Goal: Information Seeking & Learning: Understand process/instructions

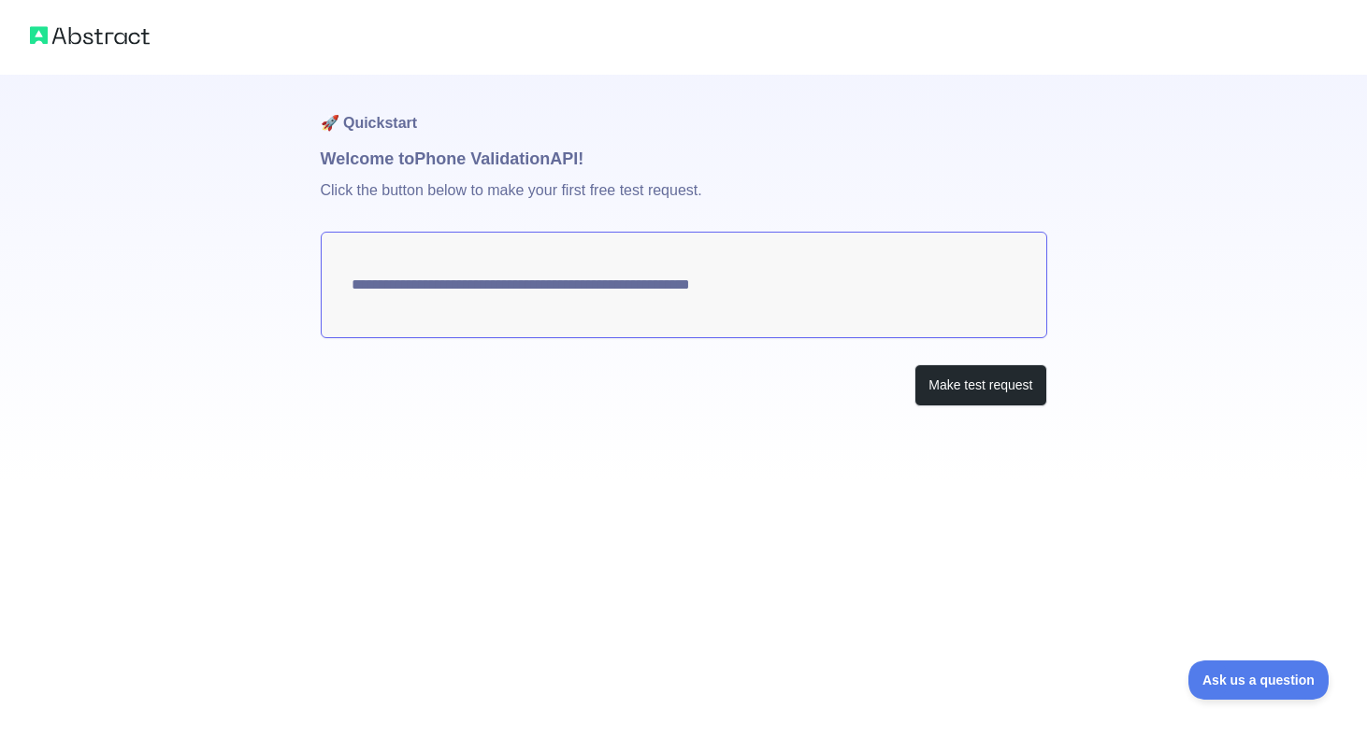
click at [536, 284] on textarea "**********" at bounding box center [684, 285] width 726 height 107
click at [1012, 393] on button "Make test request" at bounding box center [980, 386] width 132 height 42
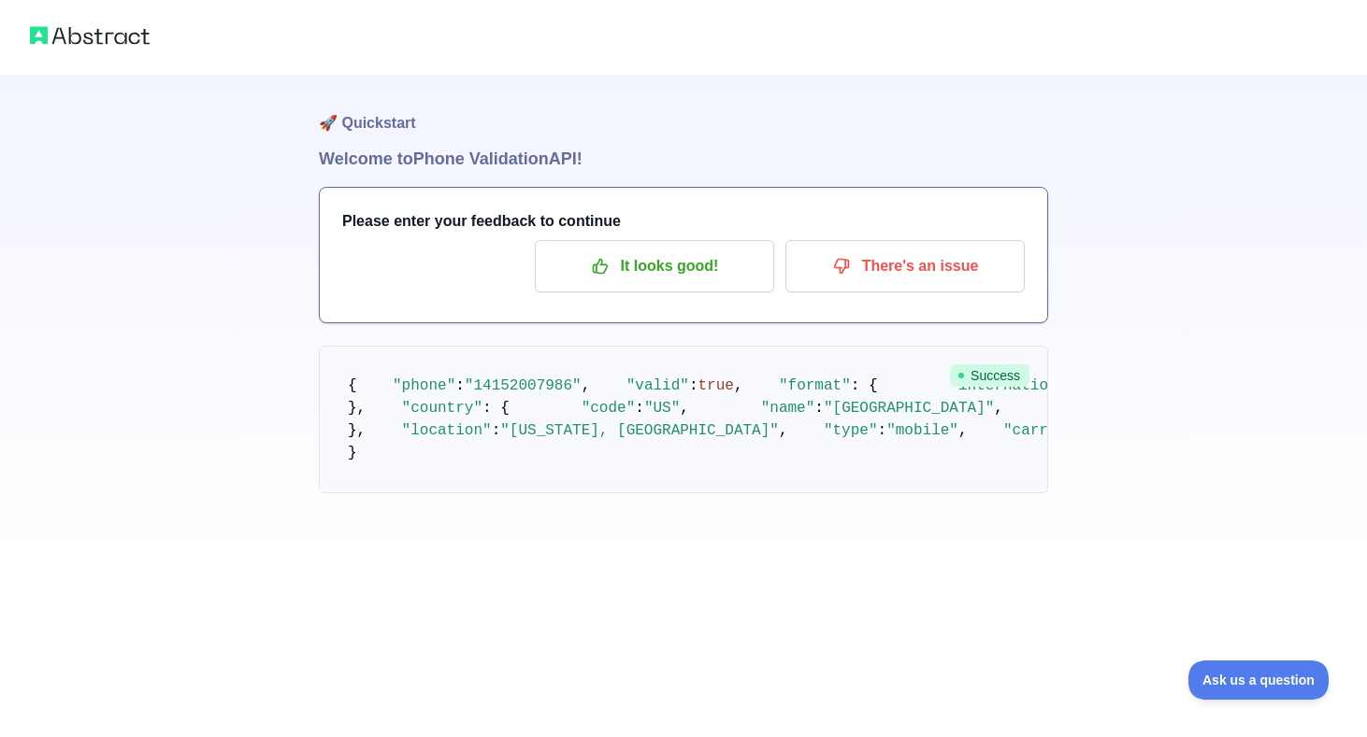
scroll to position [100, 0]
drag, startPoint x: 365, startPoint y: 620, endPoint x: 518, endPoint y: 633, distance: 152.9
click at [517, 494] on pre "{ "phone" : "14152007986" , "valid" : true , "format" : { "international" : "+1…" at bounding box center [683, 420] width 729 height 148
click at [680, 568] on div "🚀 Quickstart Welcome to Phone Validation API! Please enter your feedback to con…" at bounding box center [683, 322] width 729 height 494
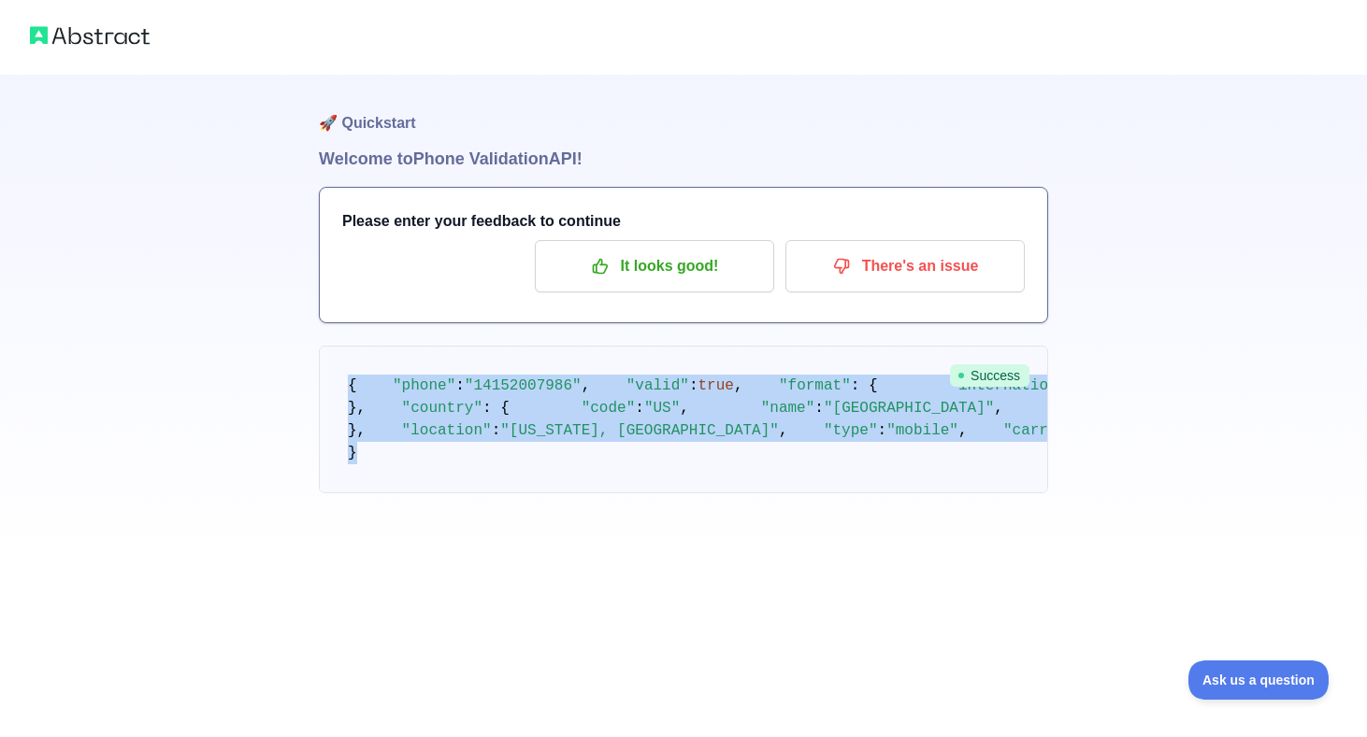
drag, startPoint x: 495, startPoint y: 634, endPoint x: 342, endPoint y: 293, distance: 374.0
click at [342, 346] on pre "{ "phone" : "14152007986" , "valid" : true , "format" : { "international" : "+1…" at bounding box center [683, 420] width 729 height 148
copy code "{ "phone" : "14152007986" , "valid" : true , "format" : { "international" : "+1…"
click at [604, 250] on p "It looks good!" at bounding box center [654, 266] width 211 height 32
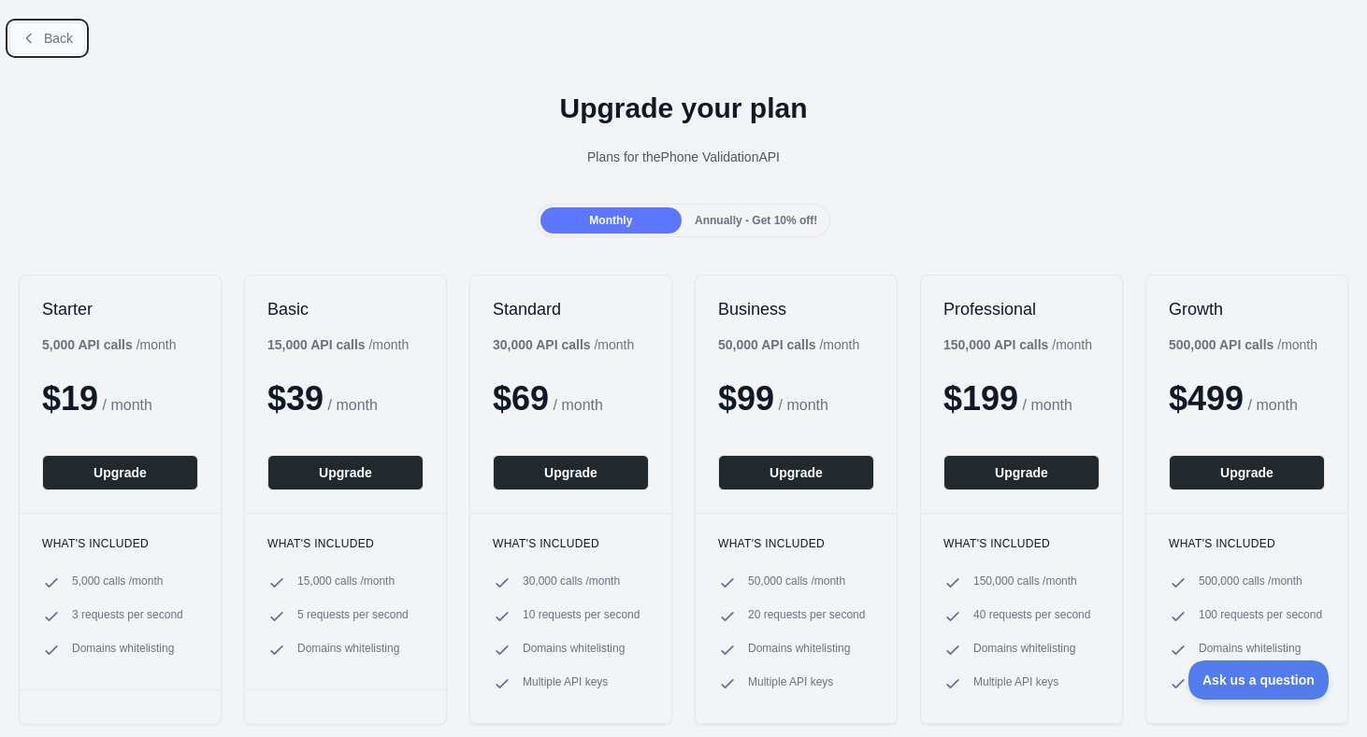
click at [48, 34] on span "Back" at bounding box center [58, 38] width 29 height 15
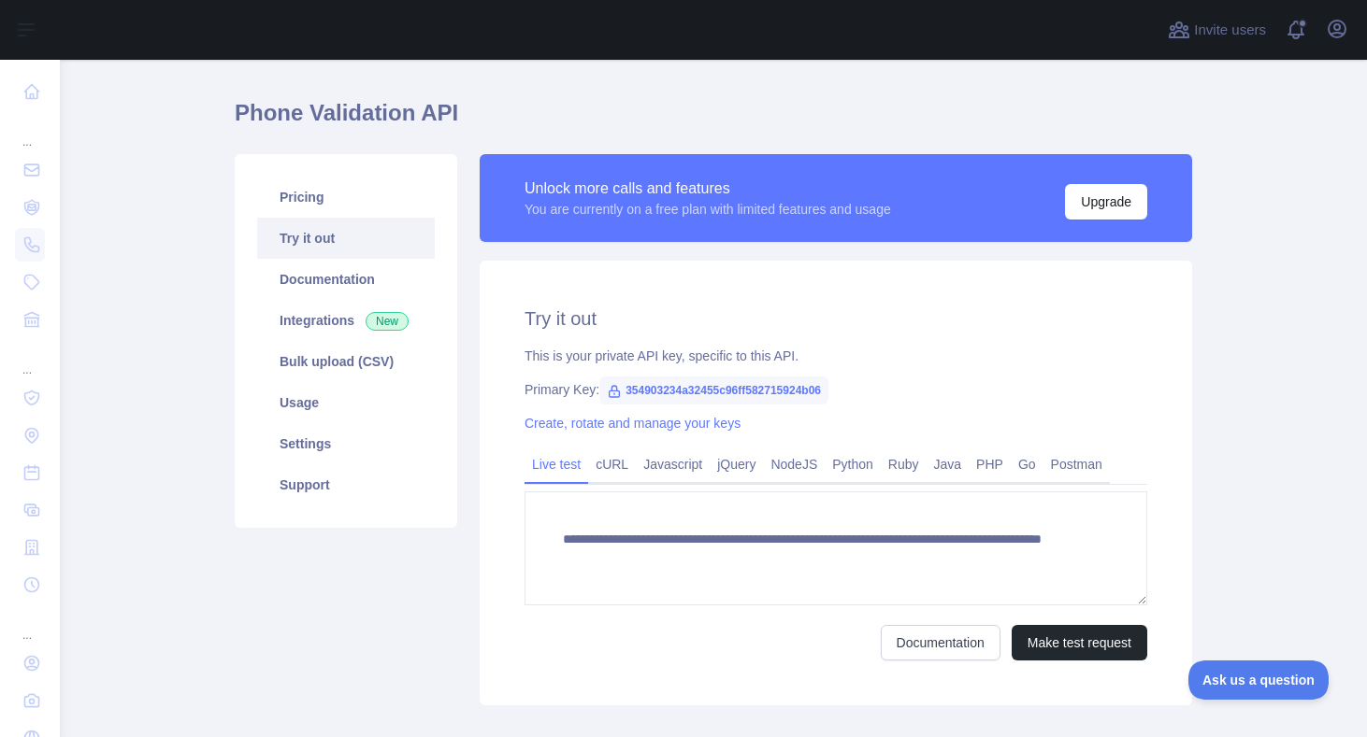
scroll to position [47, 0]
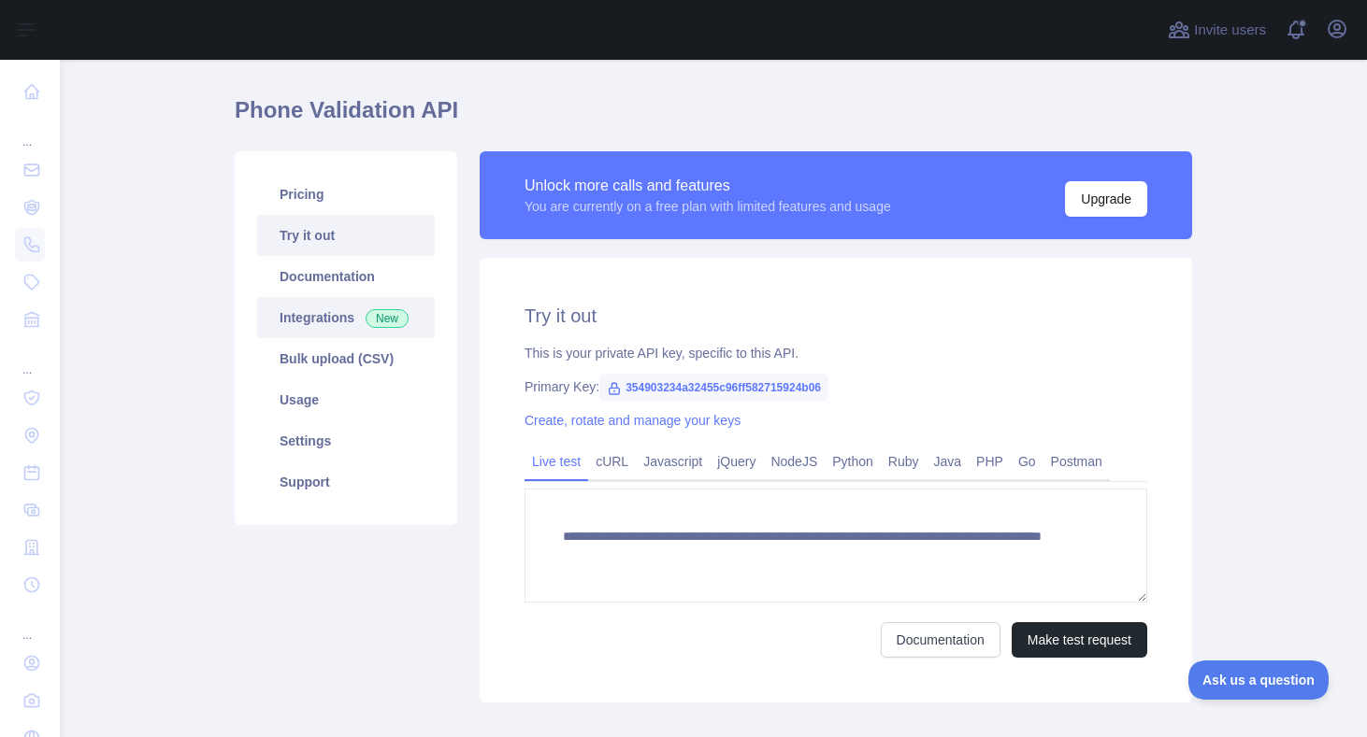
click at [348, 326] on link "Integrations New" at bounding box center [346, 317] width 178 height 41
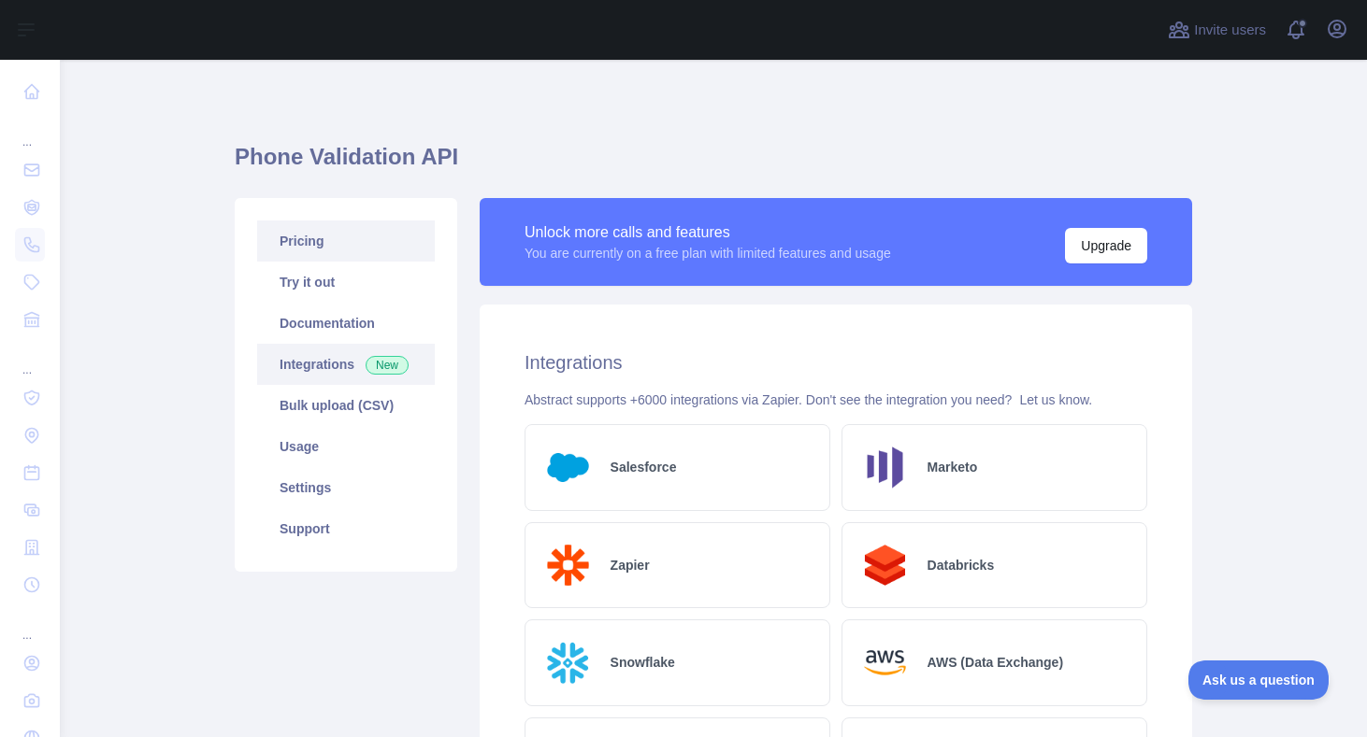
click at [360, 242] on link "Pricing" at bounding box center [346, 241] width 178 height 41
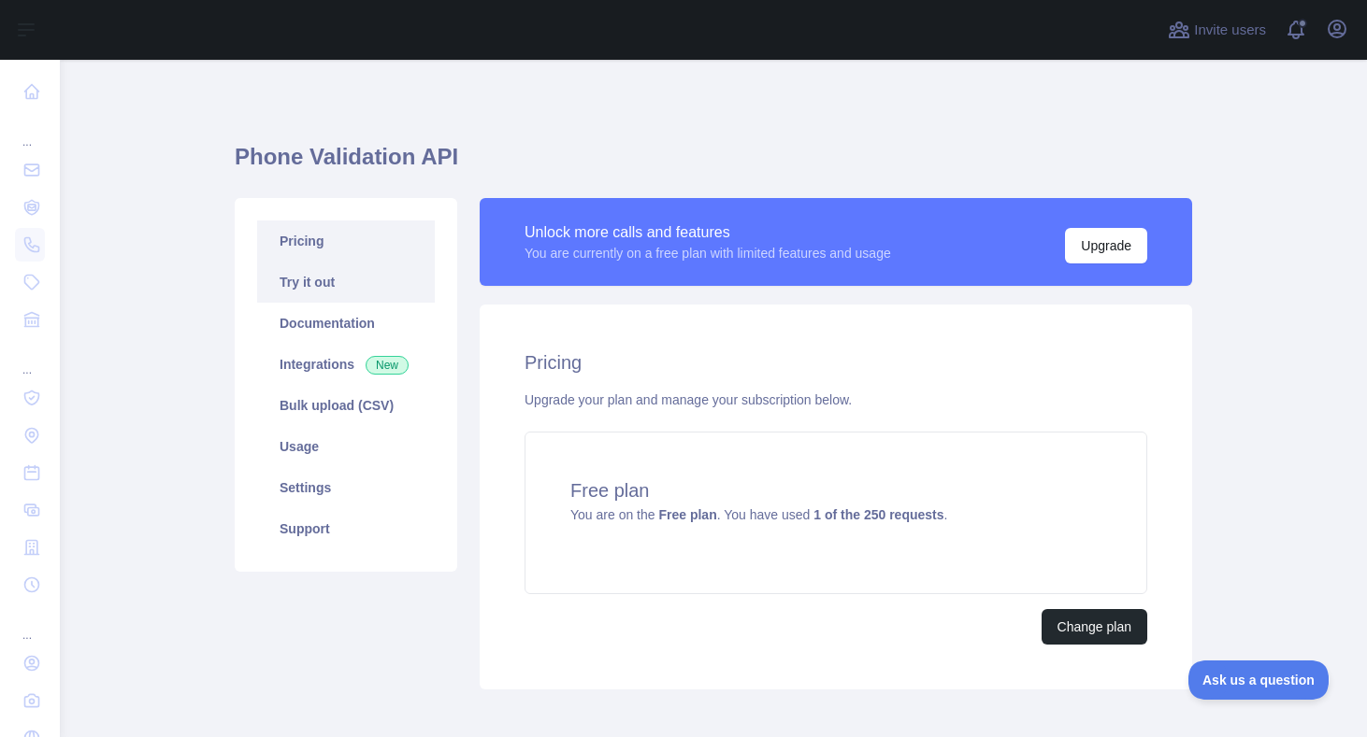
click at [404, 285] on link "Try it out" at bounding box center [346, 282] width 178 height 41
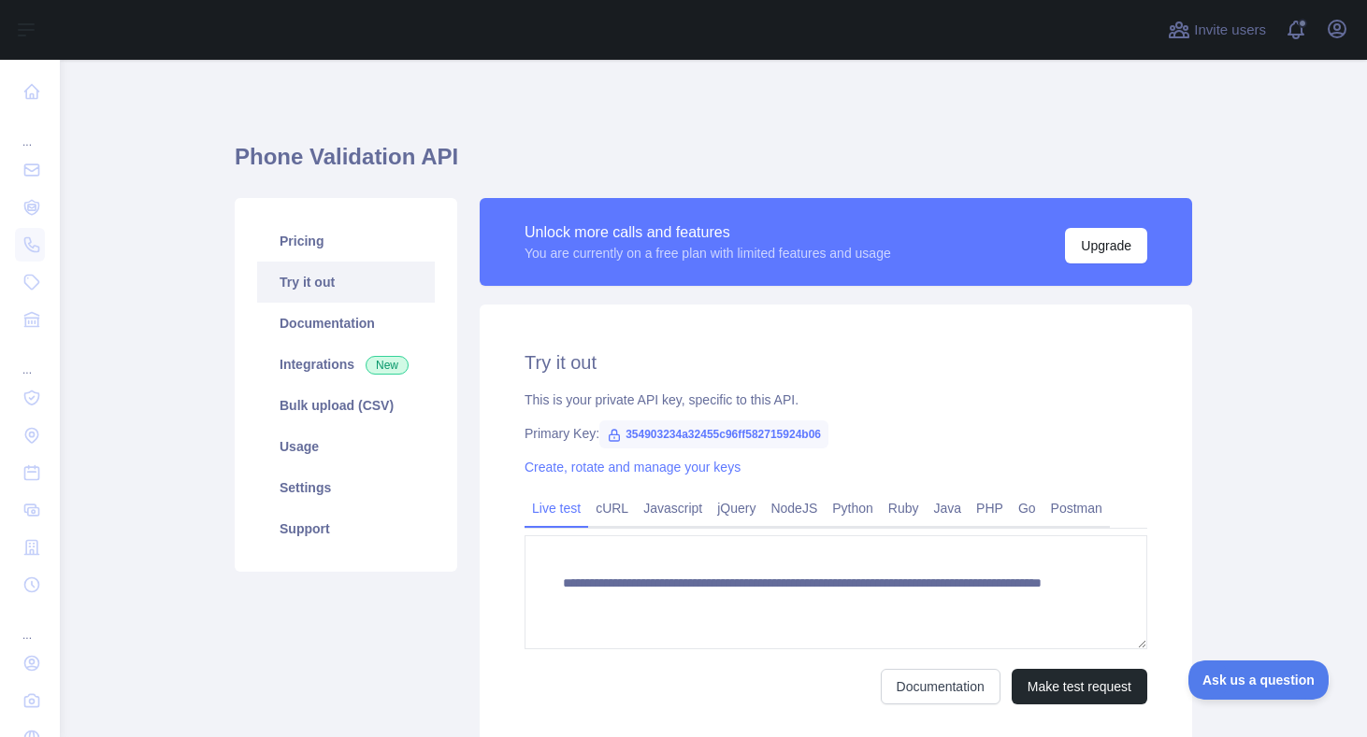
click at [614, 436] on icon at bounding box center [614, 435] width 15 height 15
click at [616, 469] on link "Create, rotate and manage your keys" at bounding box center [632, 467] width 216 height 15
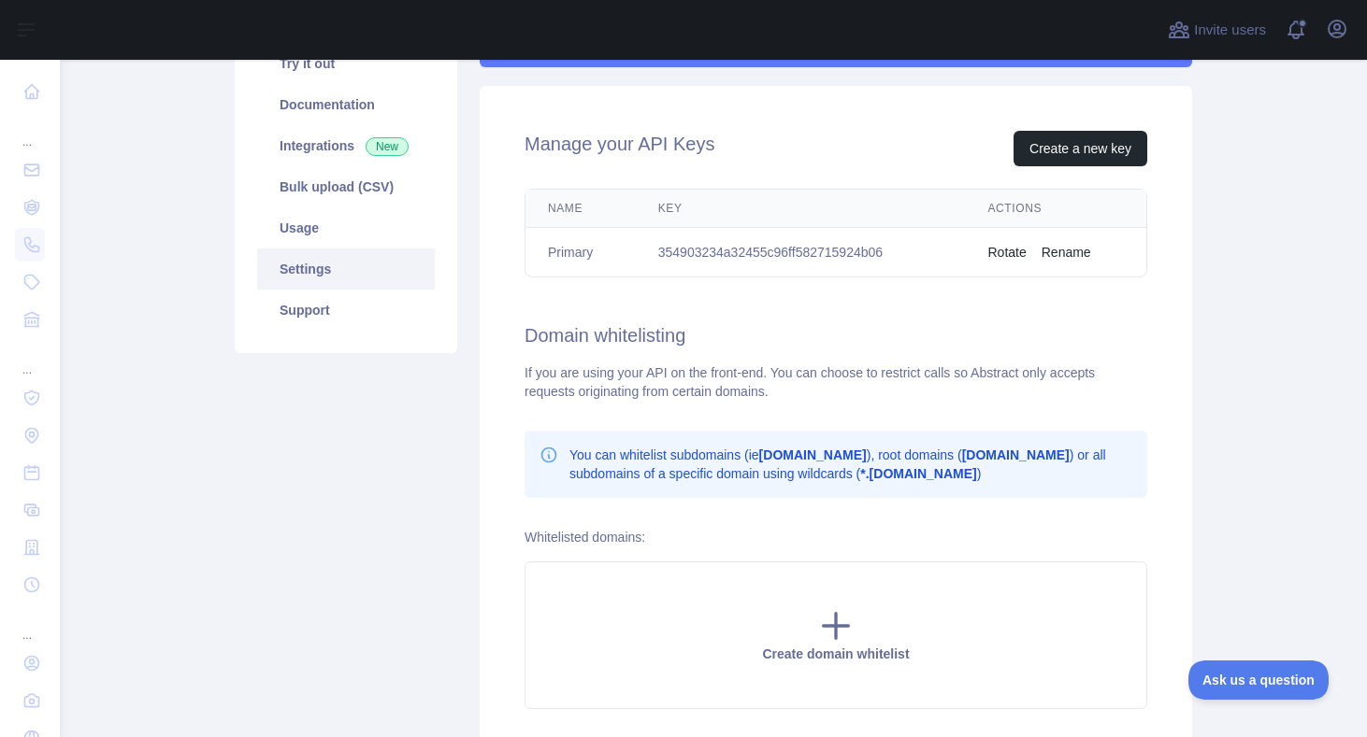
scroll to position [151, 0]
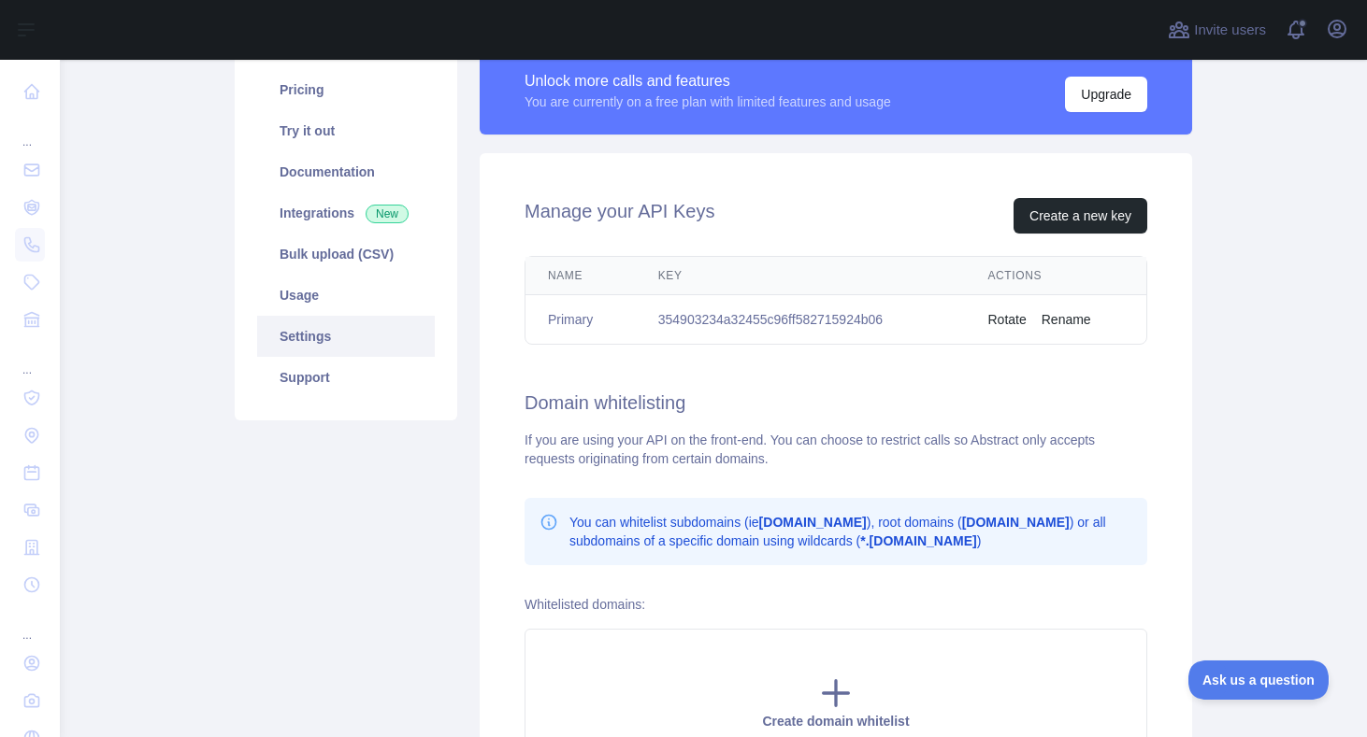
click at [346, 335] on link "Settings" at bounding box center [346, 336] width 178 height 41
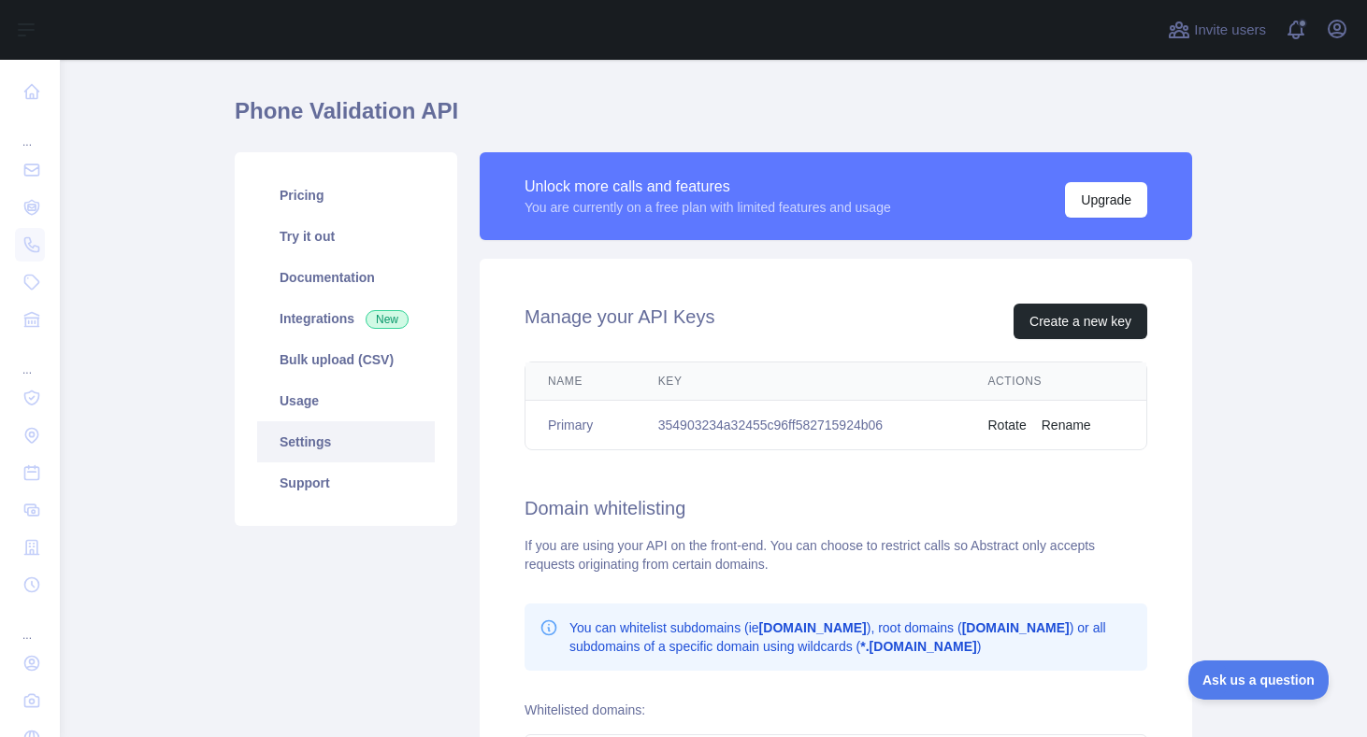
scroll to position [22, 0]
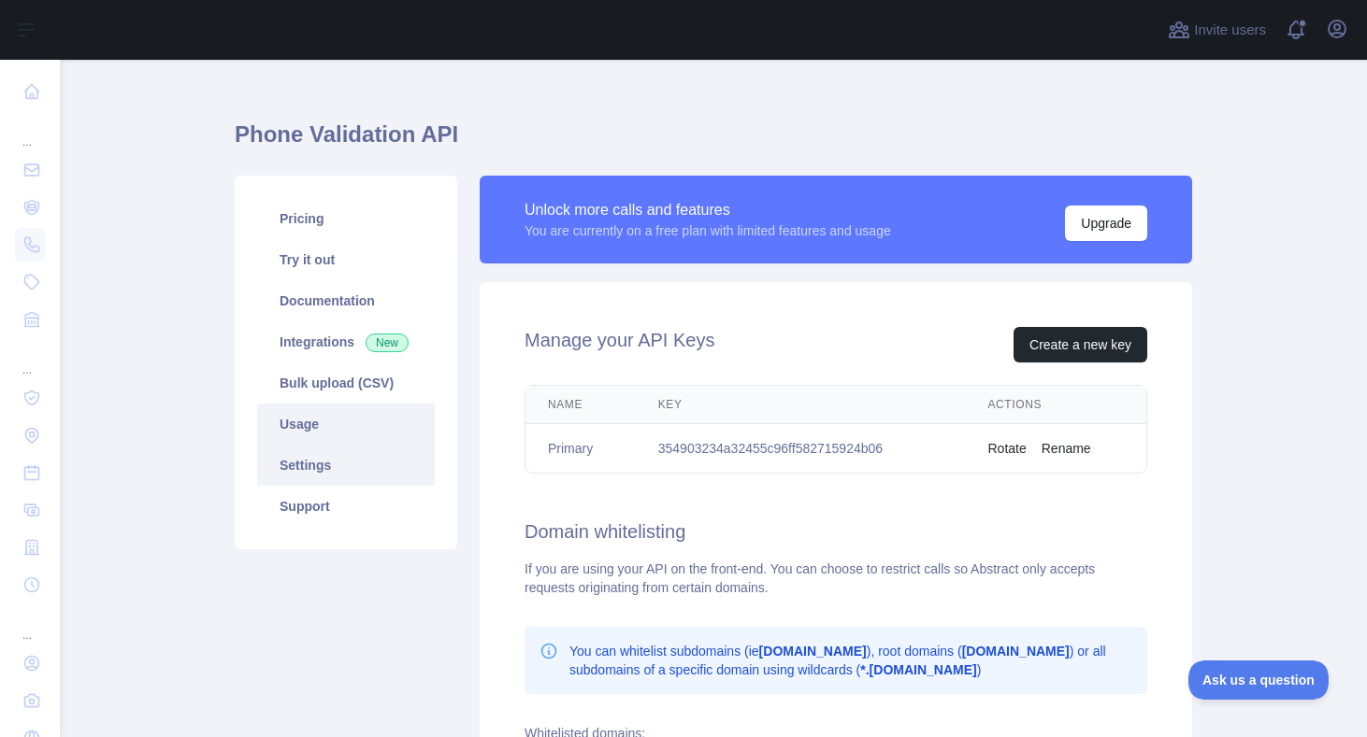
click at [343, 415] on link "Usage" at bounding box center [346, 424] width 178 height 41
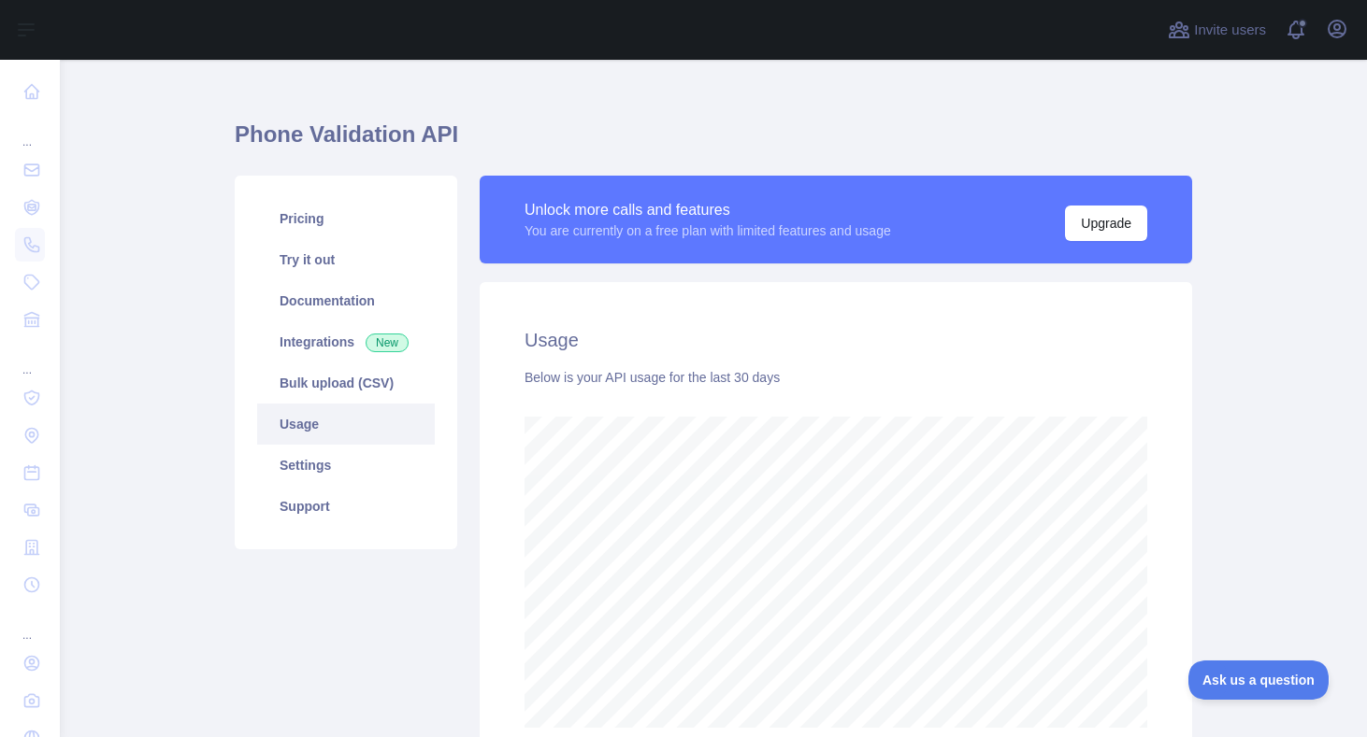
scroll to position [678, 1307]
click at [381, 264] on link "Try it out" at bounding box center [346, 259] width 178 height 41
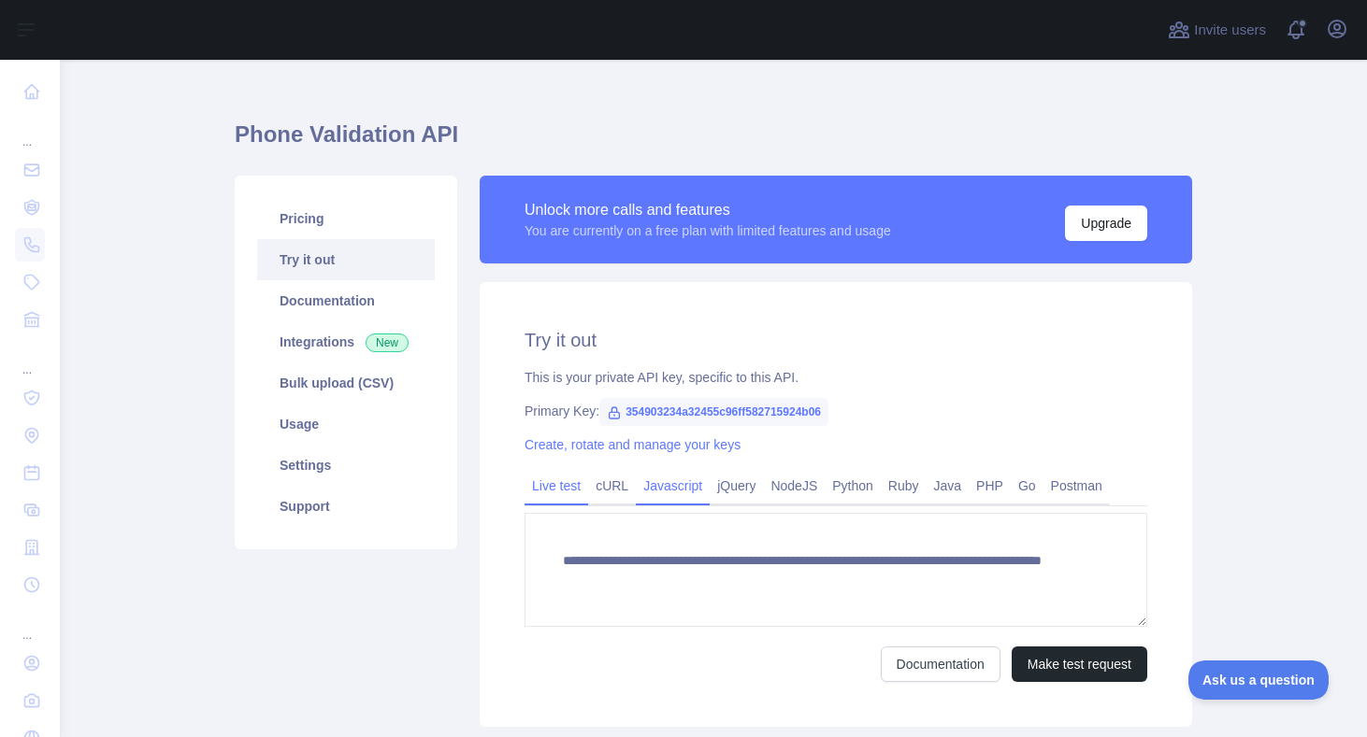
click at [673, 490] on link "Javascript" at bounding box center [673, 486] width 74 height 30
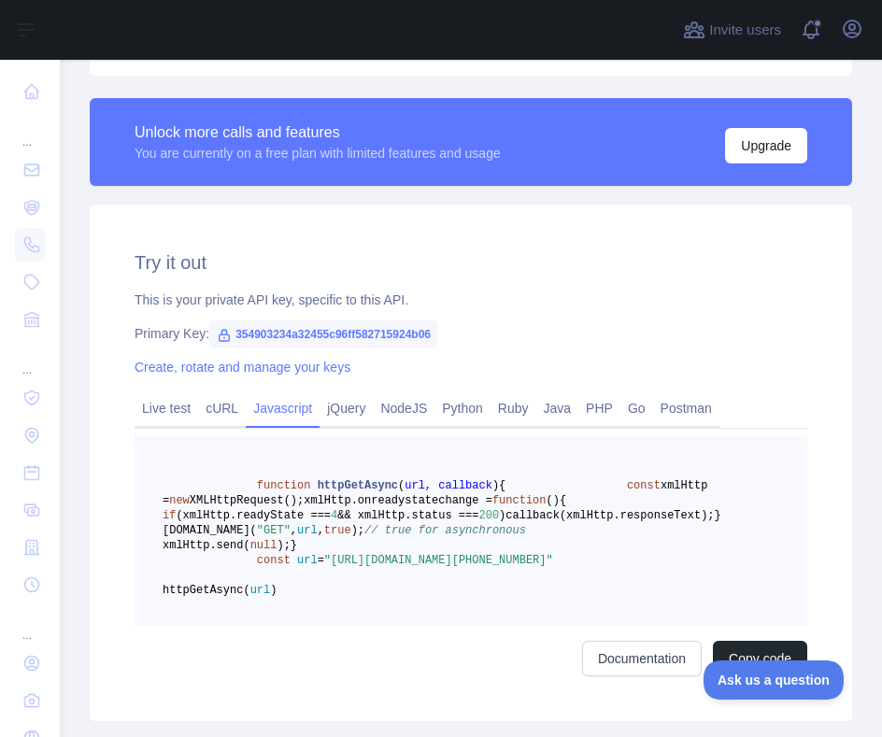
scroll to position [637, 0]
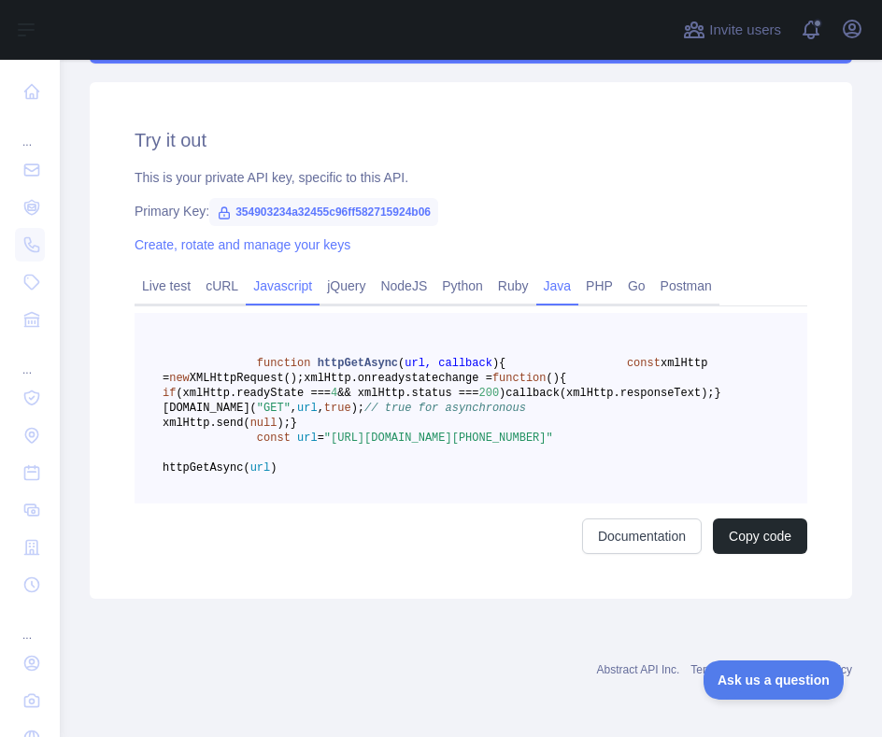
click at [580, 274] on link "Java" at bounding box center [558, 286] width 43 height 30
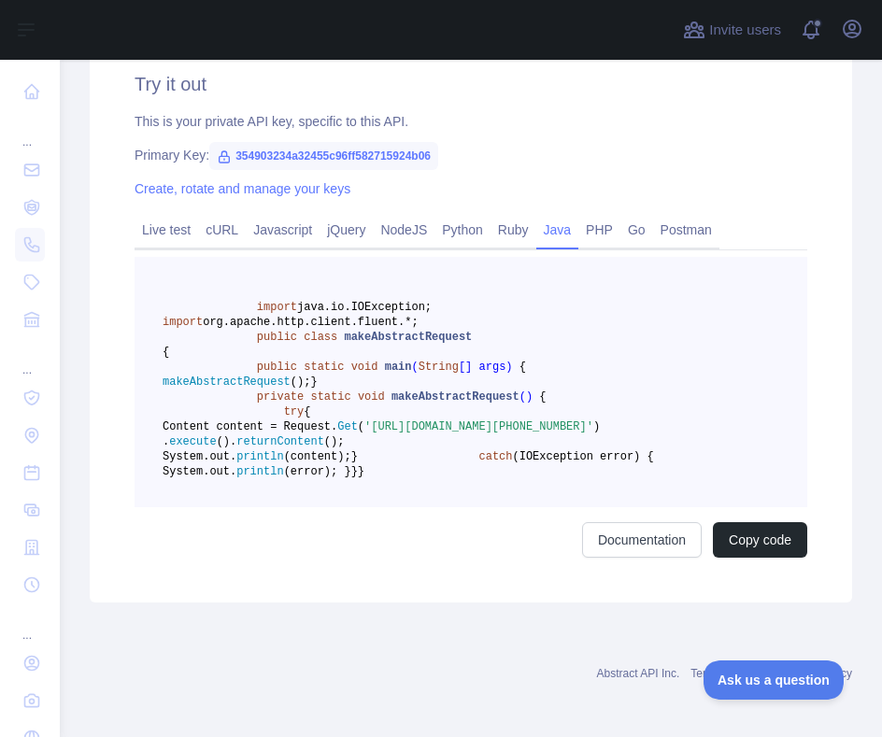
scroll to position [694, 0]
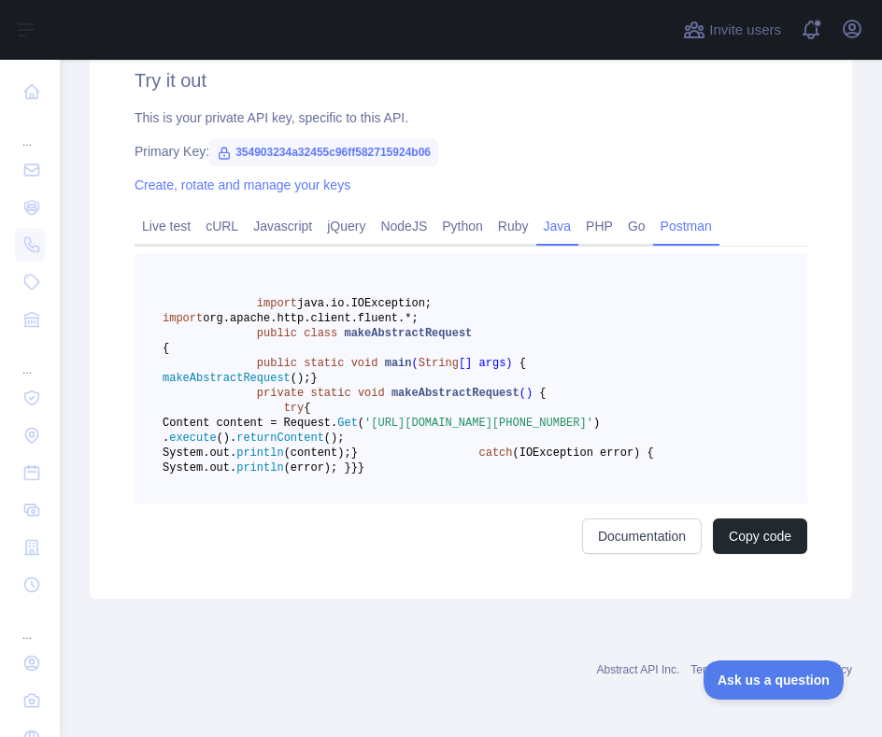
click at [714, 228] on div "Postman" at bounding box center [686, 231] width 66 height 29
click at [701, 211] on link "Postman" at bounding box center [686, 226] width 66 height 30
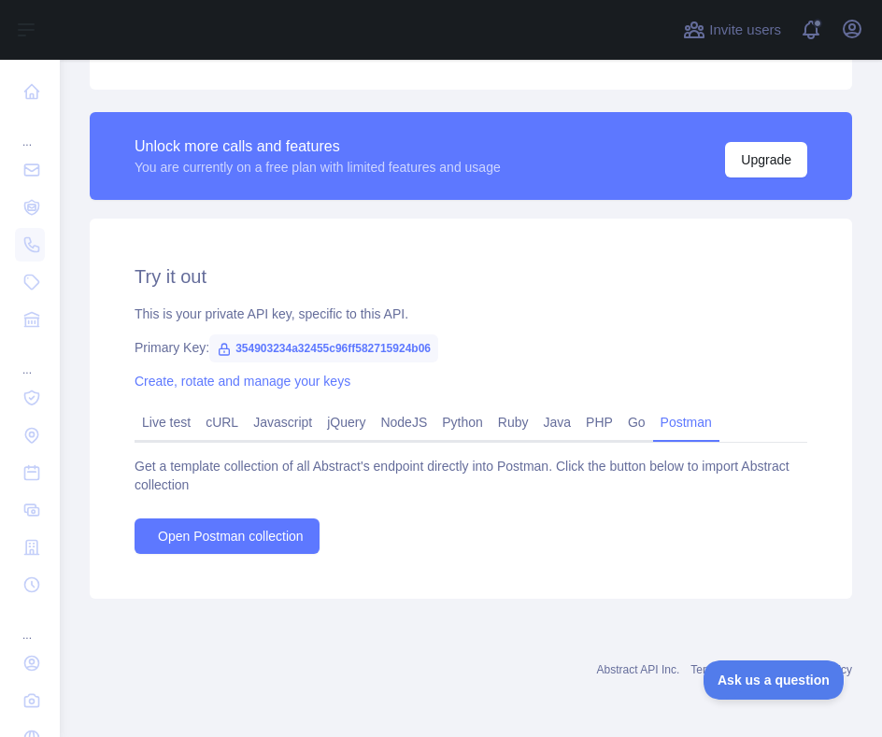
scroll to position [482, 0]
click at [576, 417] on link "Java" at bounding box center [558, 423] width 43 height 30
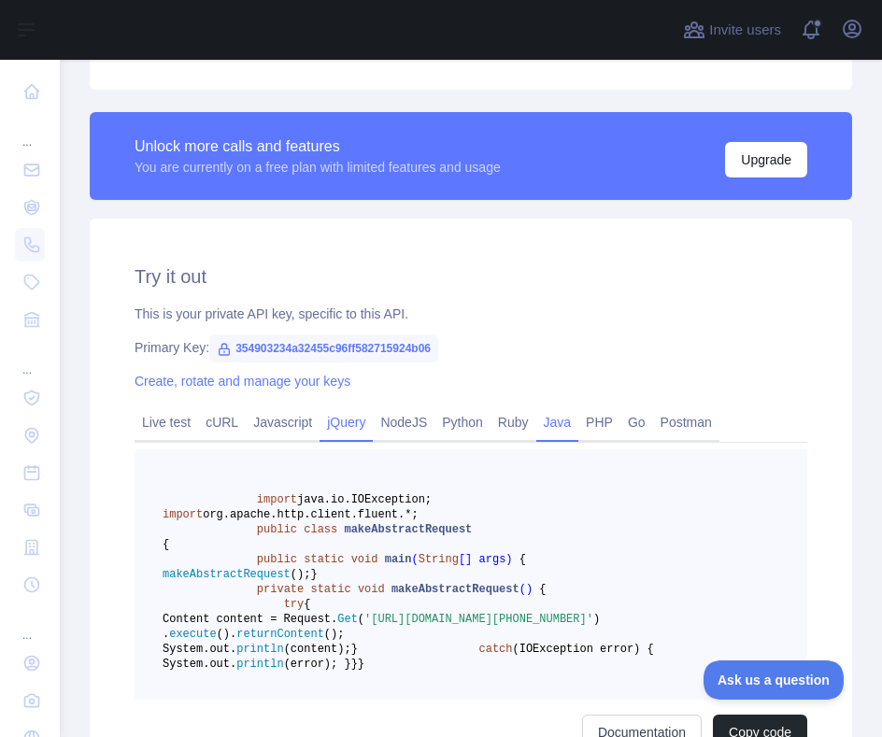
scroll to position [566, 0]
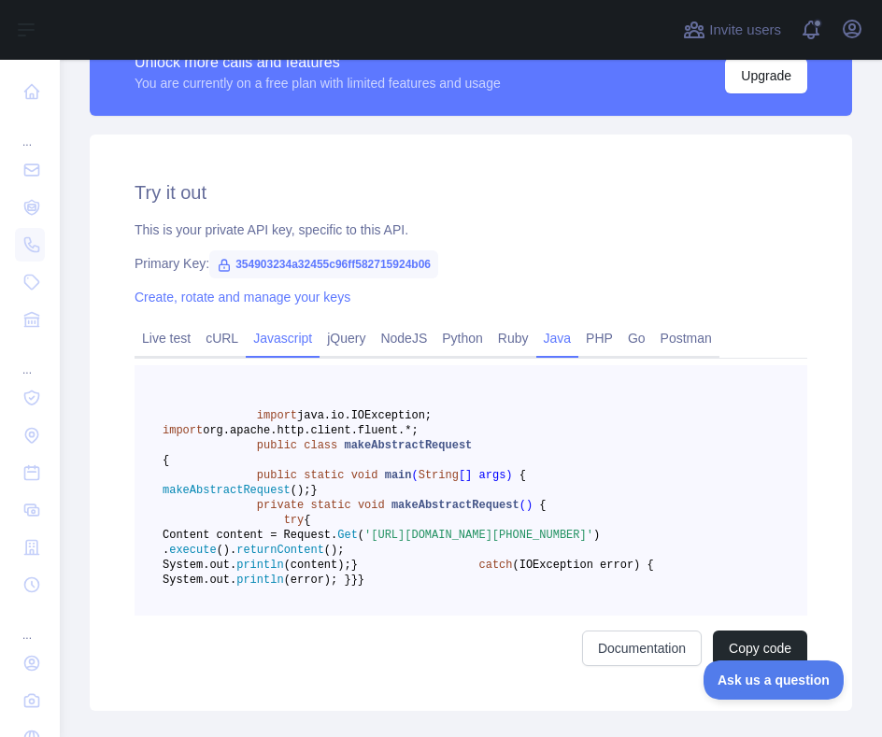
click at [302, 338] on link "Javascript" at bounding box center [283, 338] width 74 height 30
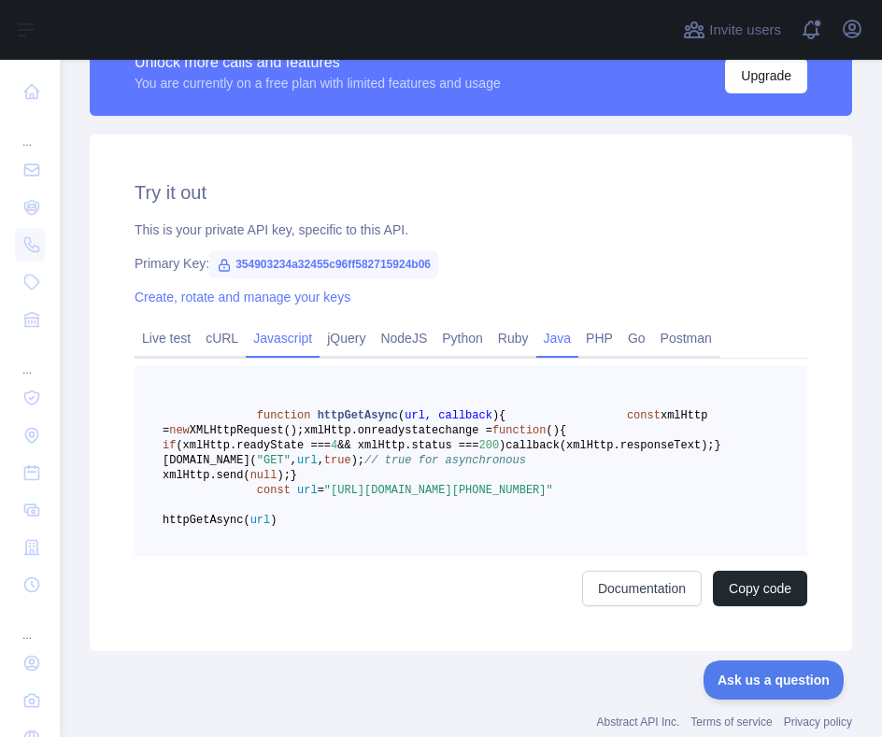
click at [578, 343] on link "Java" at bounding box center [558, 338] width 43 height 30
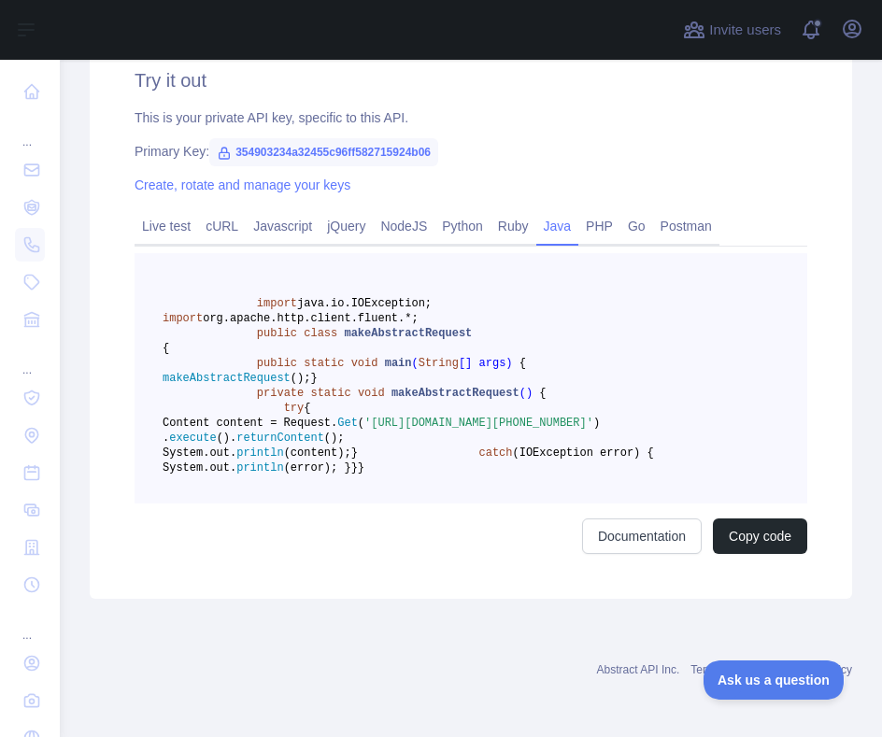
scroll to position [715, 0]
click at [293, 211] on link "Javascript" at bounding box center [283, 226] width 74 height 30
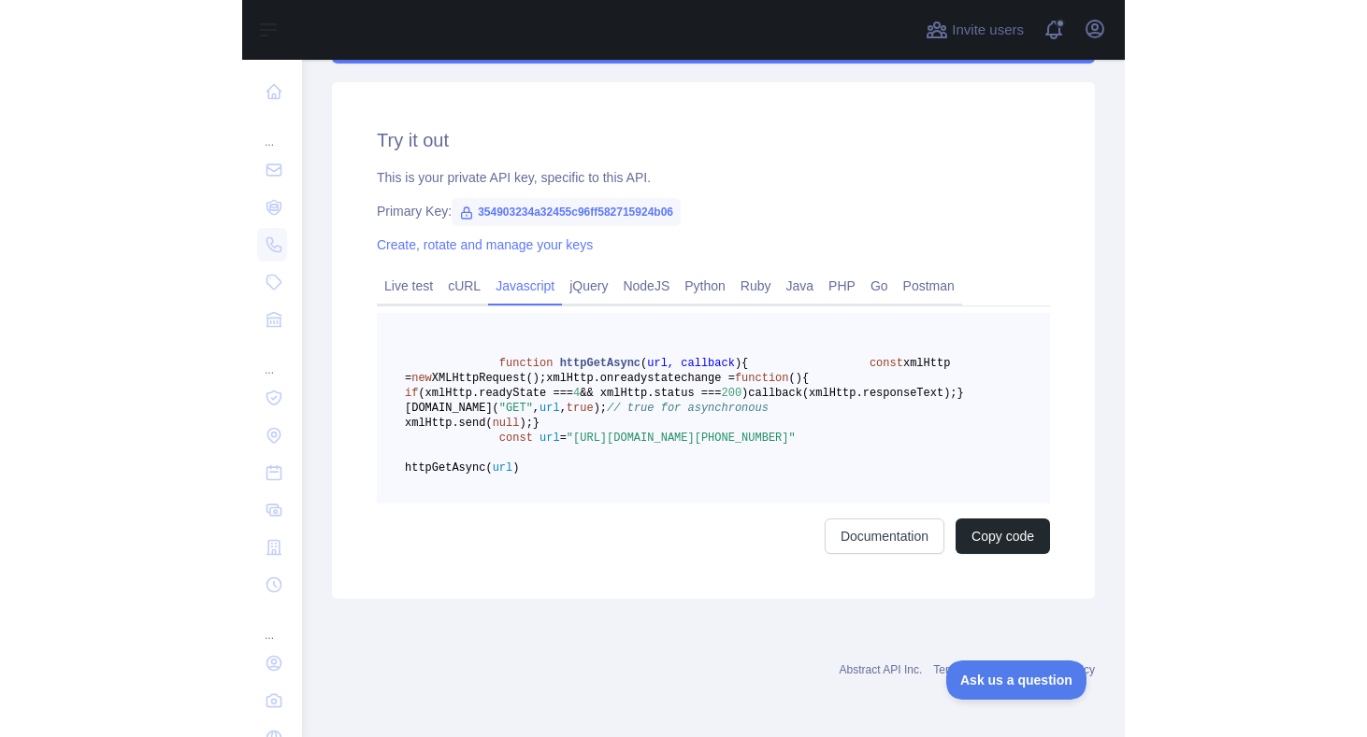
scroll to position [709, 0]
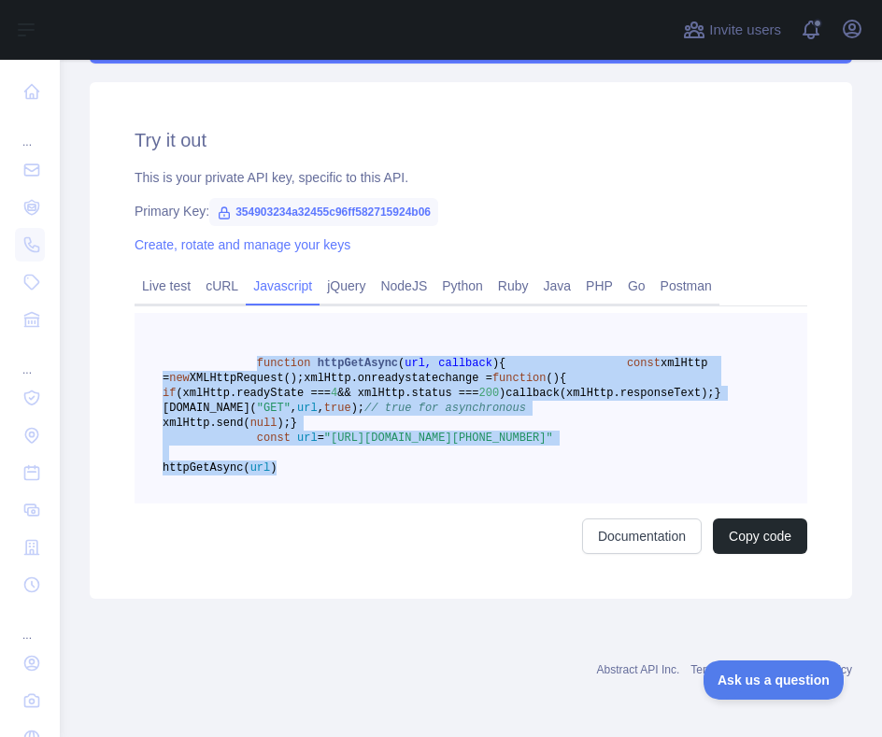
drag, startPoint x: 376, startPoint y: 467, endPoint x: 258, endPoint y: 271, distance: 228.9
click at [258, 313] on pre "function httpGetAsync ( url, callback ) { const xmlHttp = new XMLHttpRequest();…" at bounding box center [471, 408] width 673 height 191
copy code "function httpGetAsync ( url, callback ) { const xmlHttp = new XMLHttpRequest();…"
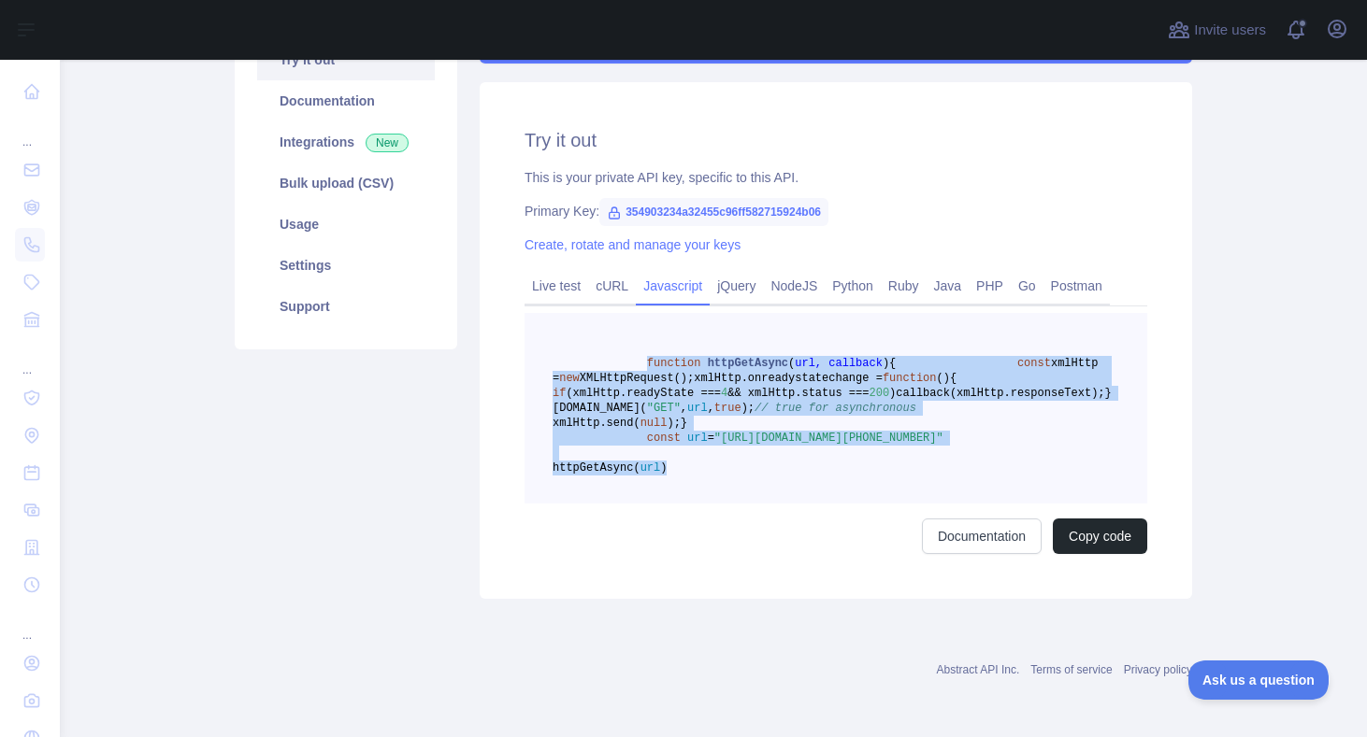
scroll to position [312, 0]
click at [314, 204] on link "Usage" at bounding box center [346, 224] width 178 height 41
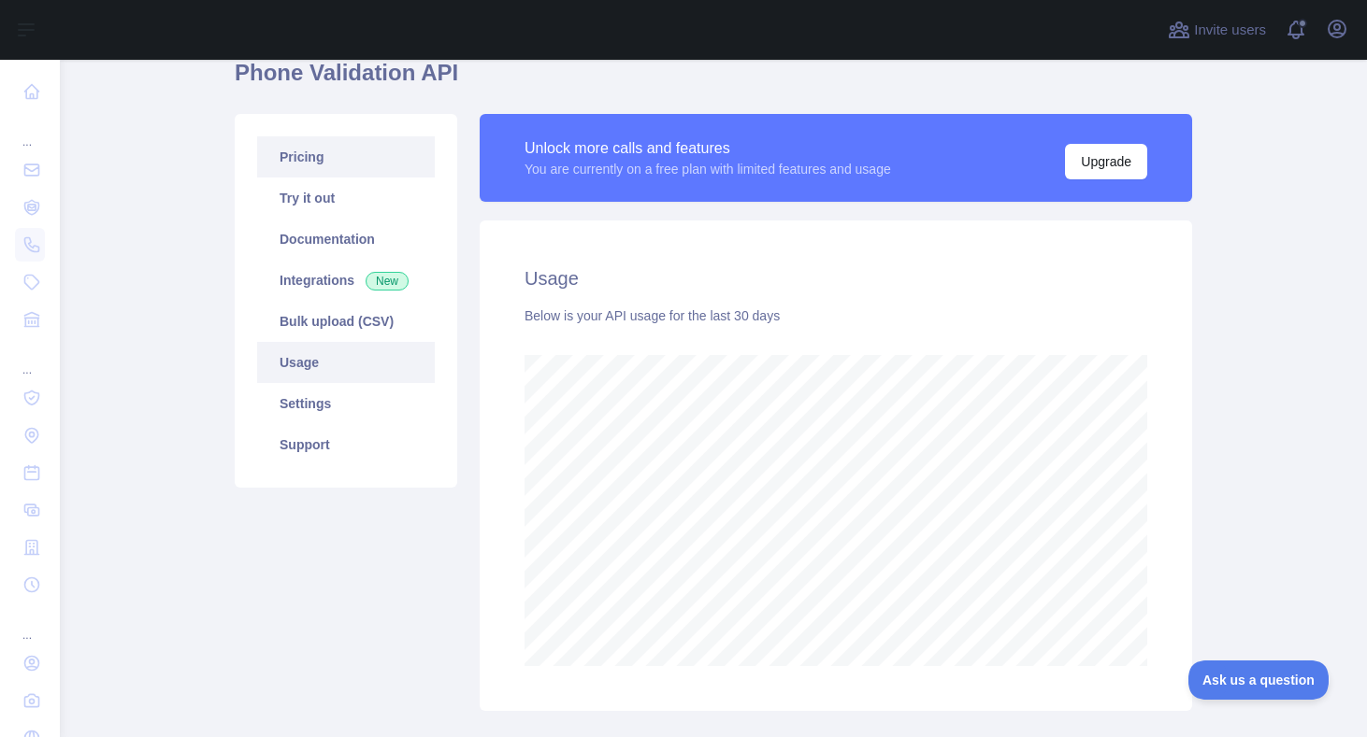
click at [330, 165] on link "Pricing" at bounding box center [346, 156] width 178 height 41
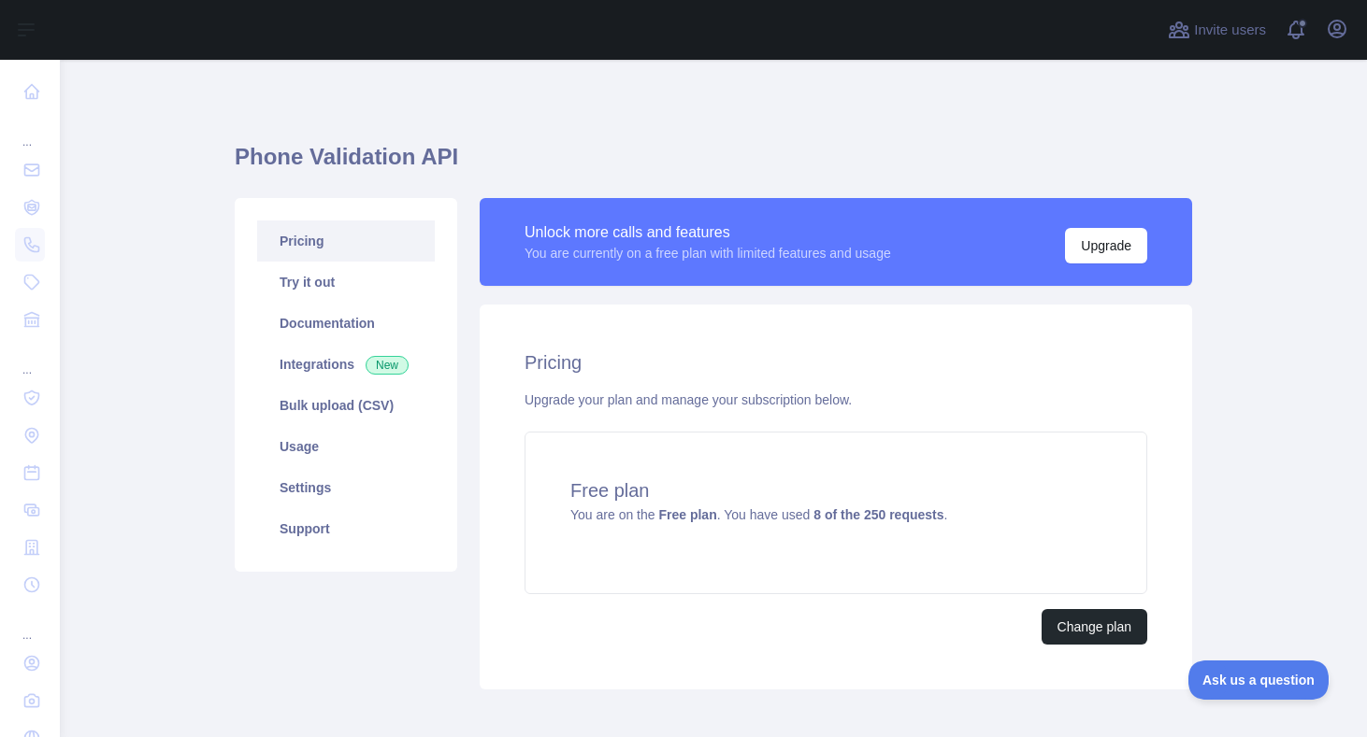
click at [379, 249] on link "Pricing" at bounding box center [346, 241] width 178 height 41
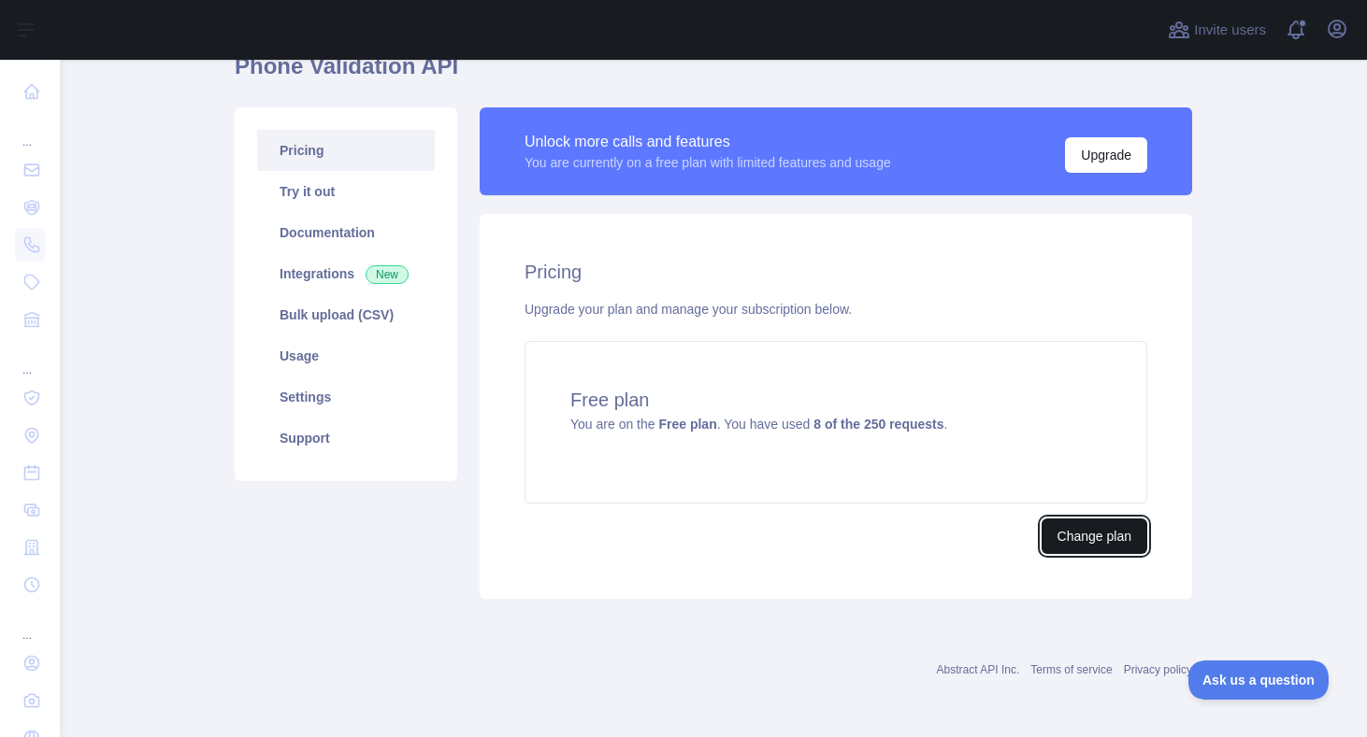
click at [1105, 529] on button "Change plan" at bounding box center [1094, 537] width 106 height 36
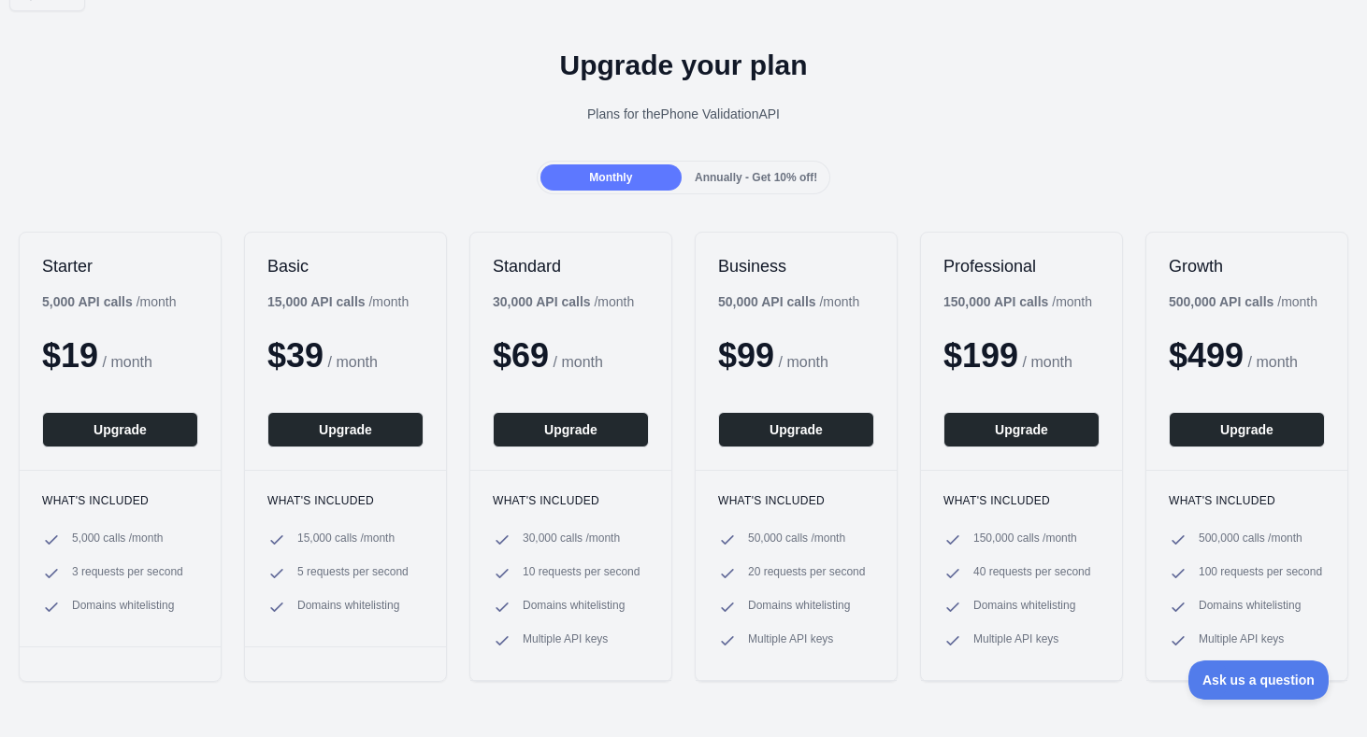
scroll to position [28, 0]
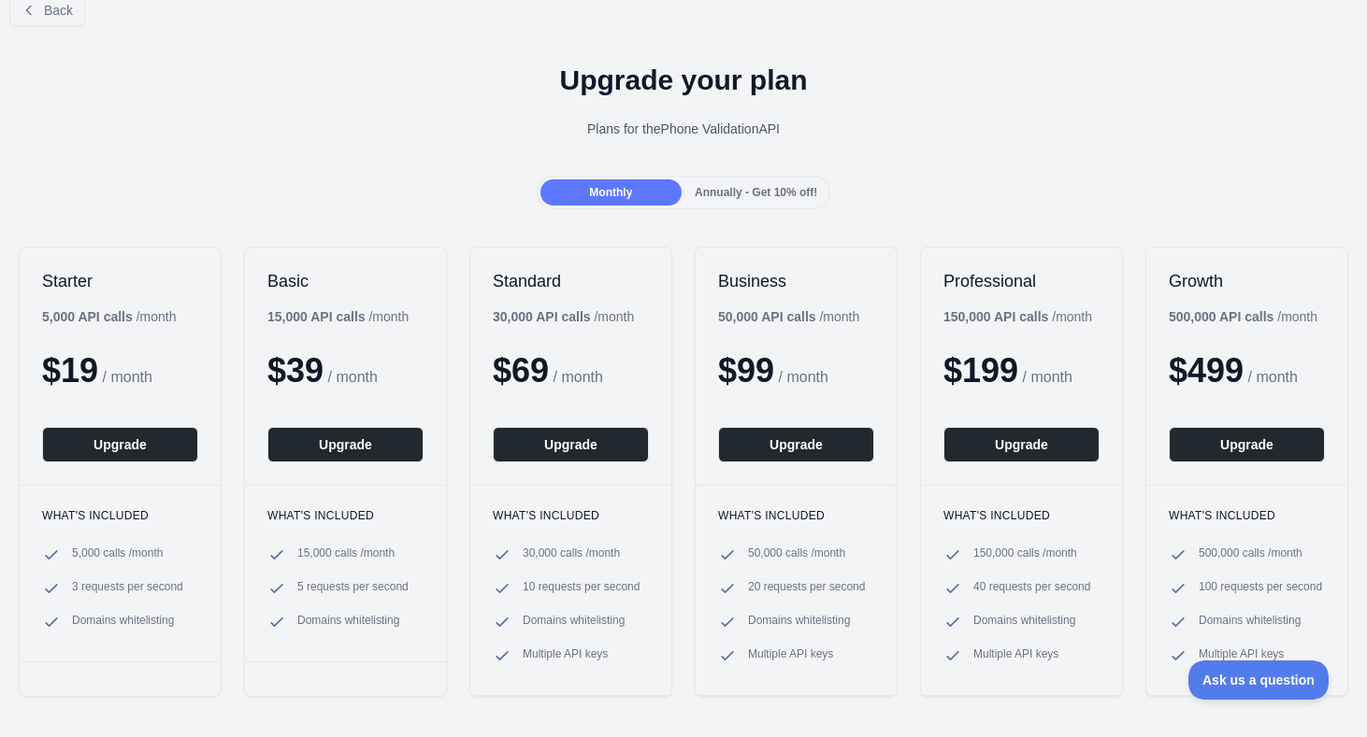
click at [252, 65] on h1 "Upgrade your plan" at bounding box center [683, 81] width 1337 height 34
click at [35, 19] on button "Back" at bounding box center [47, 10] width 76 height 32
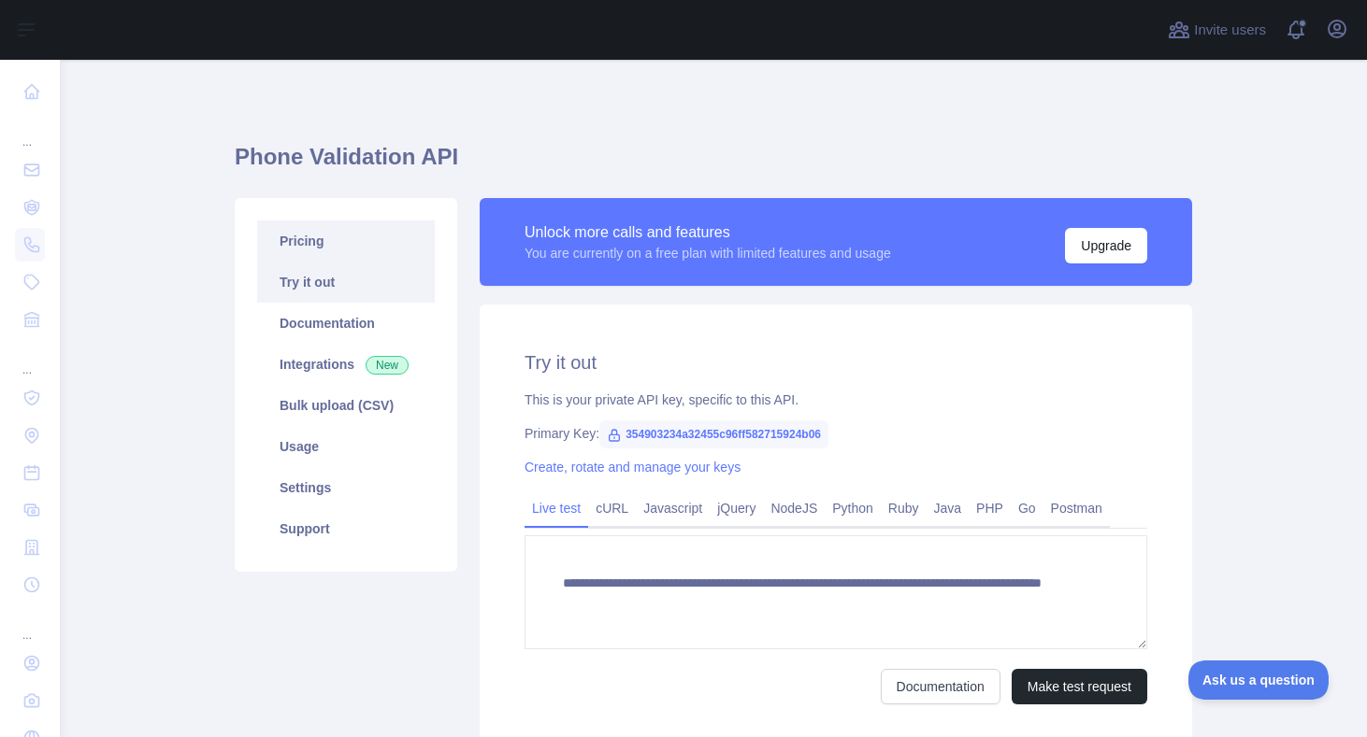
click at [361, 238] on link "Pricing" at bounding box center [346, 241] width 178 height 41
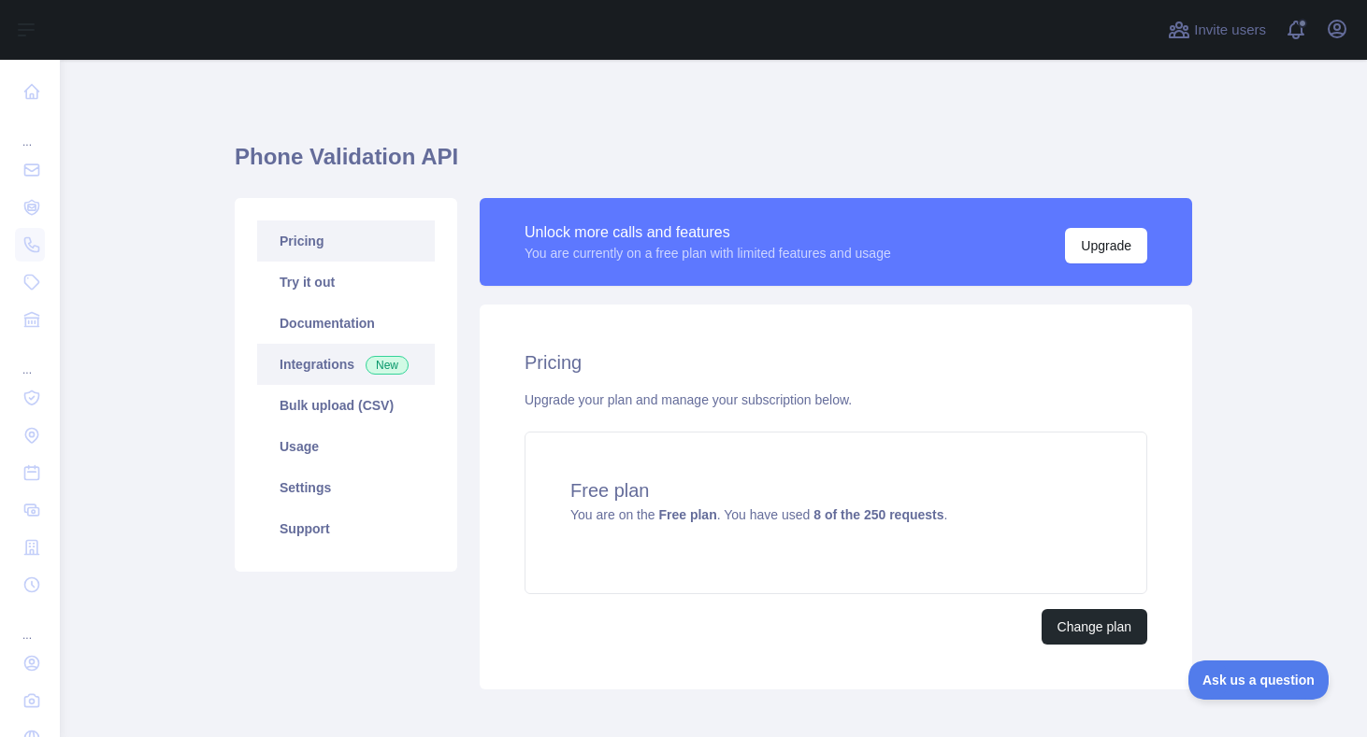
scroll to position [91, 0]
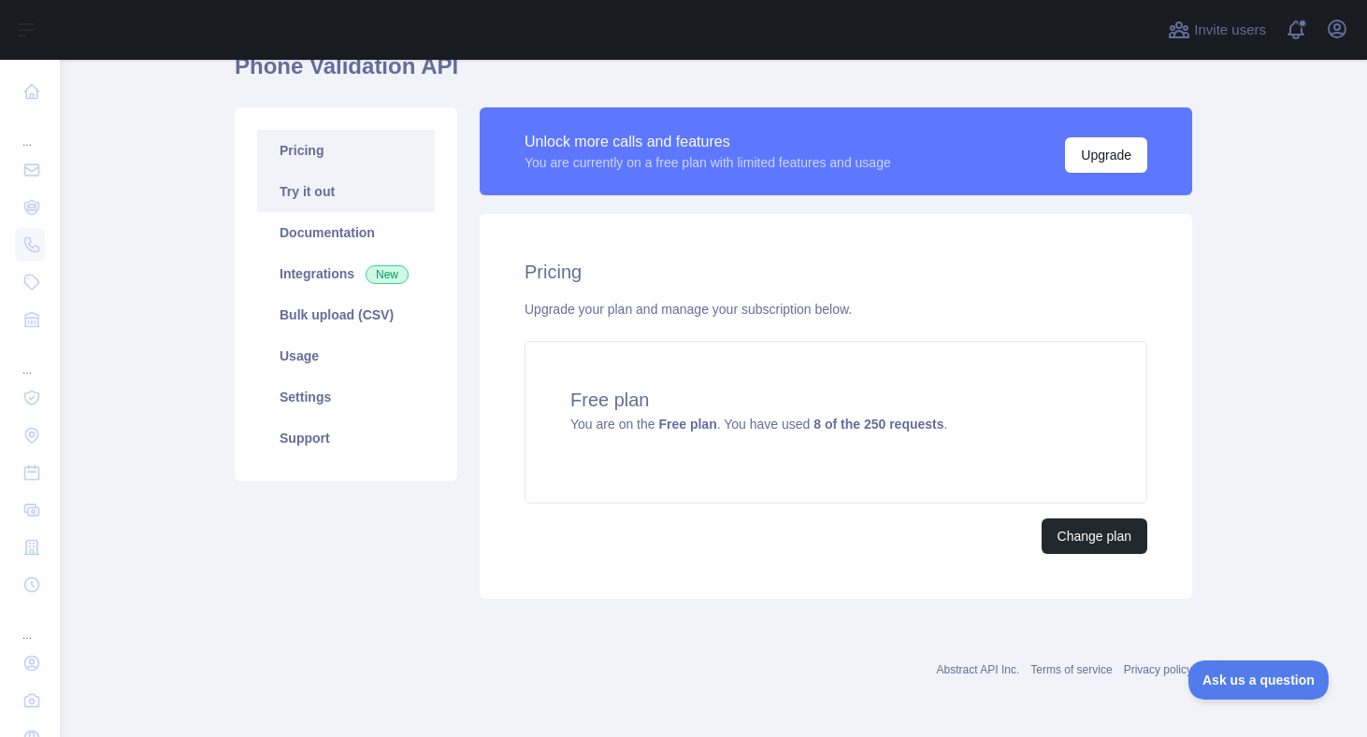
click at [376, 204] on link "Try it out" at bounding box center [346, 191] width 178 height 41
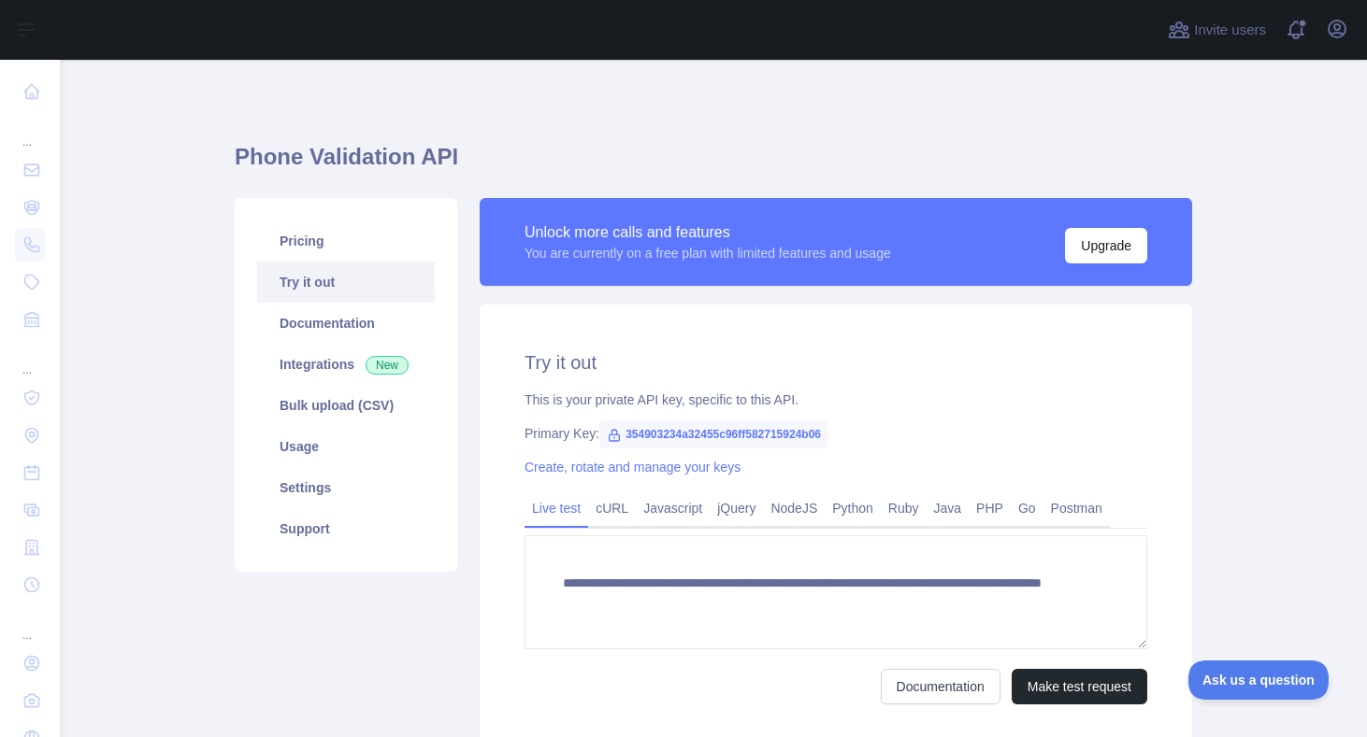
click at [110, 180] on main "**********" at bounding box center [713, 399] width 1307 height 678
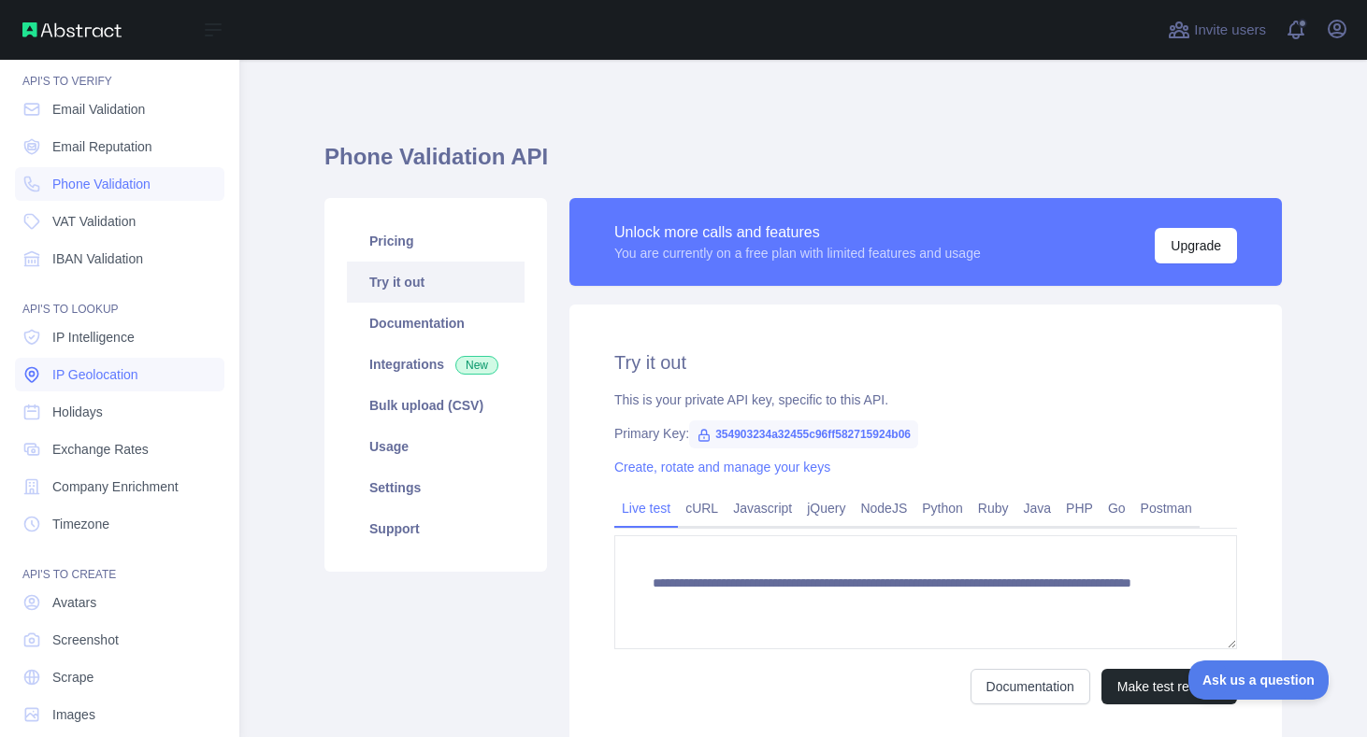
scroll to position [85, 0]
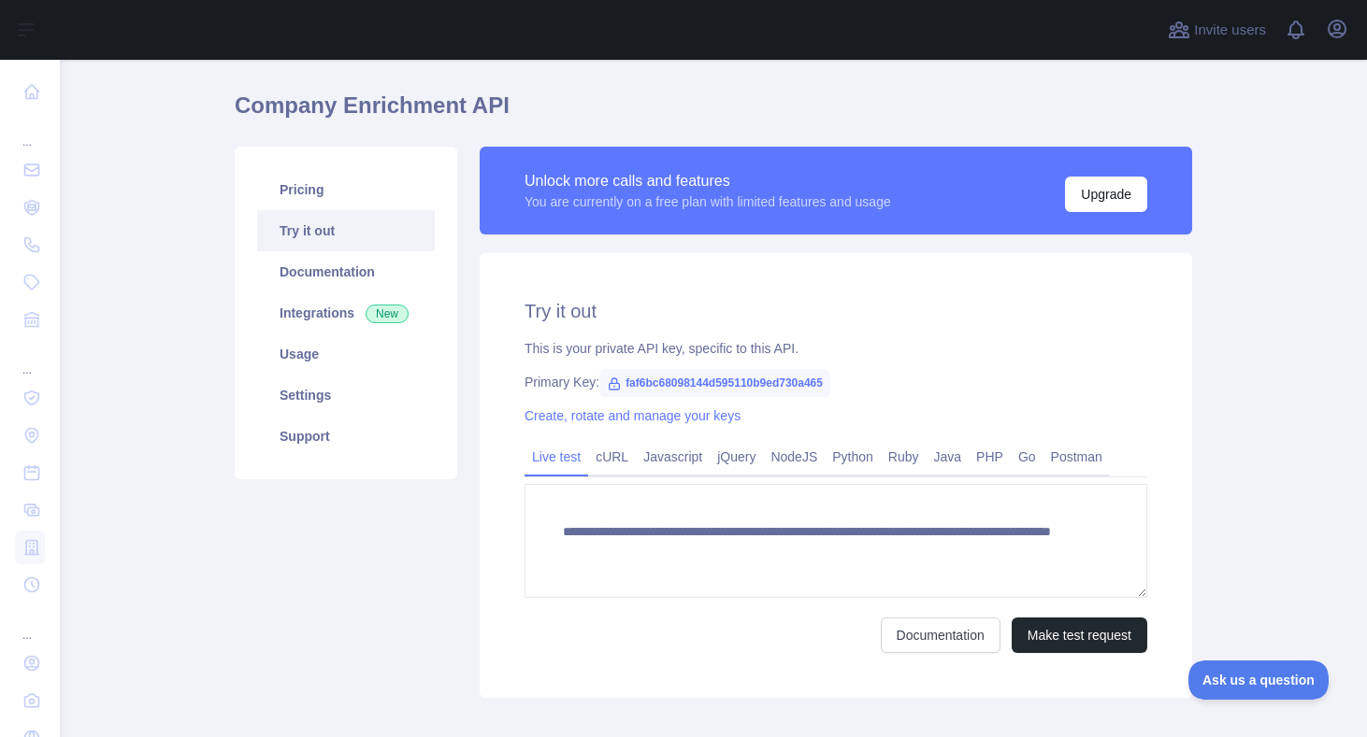
scroll to position [52, 0]
click at [307, 352] on link "Usage" at bounding box center [346, 353] width 178 height 41
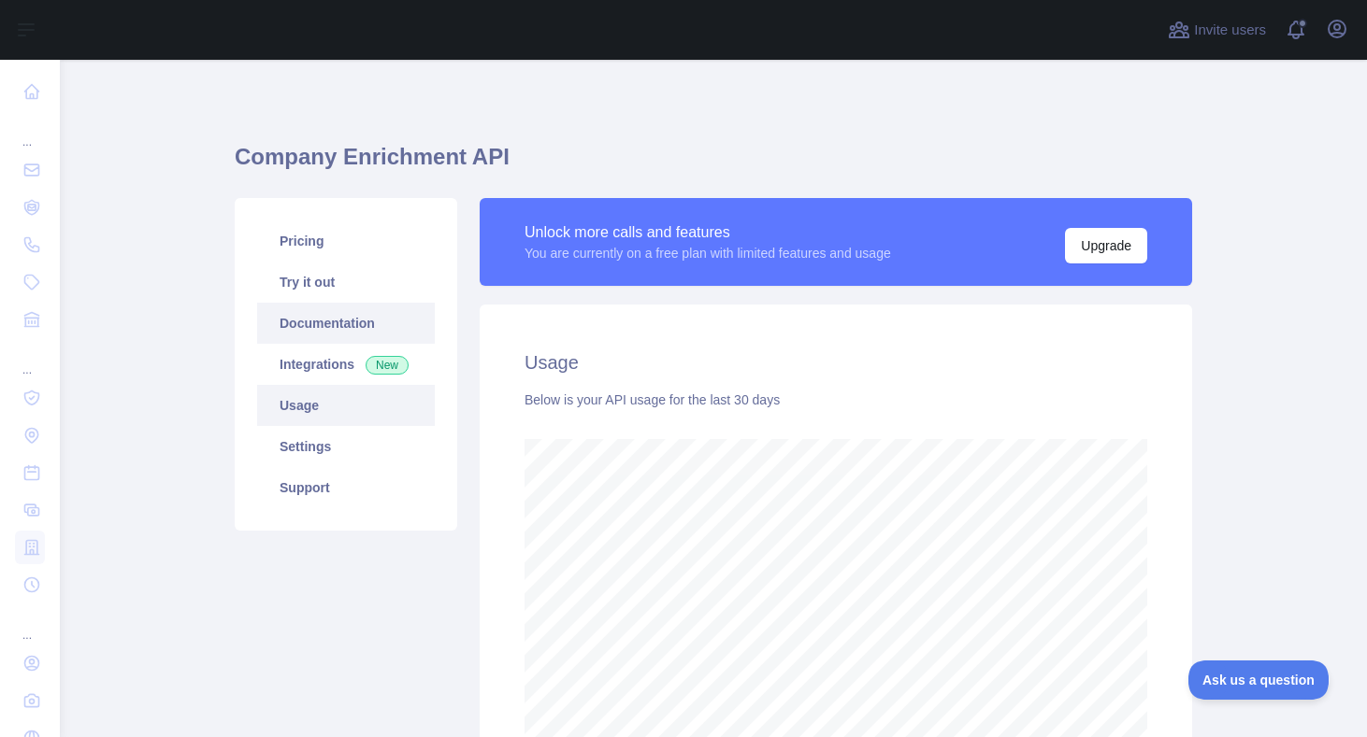
click at [336, 316] on link "Documentation" at bounding box center [346, 323] width 178 height 41
